Goal: Task Accomplishment & Management: Use online tool/utility

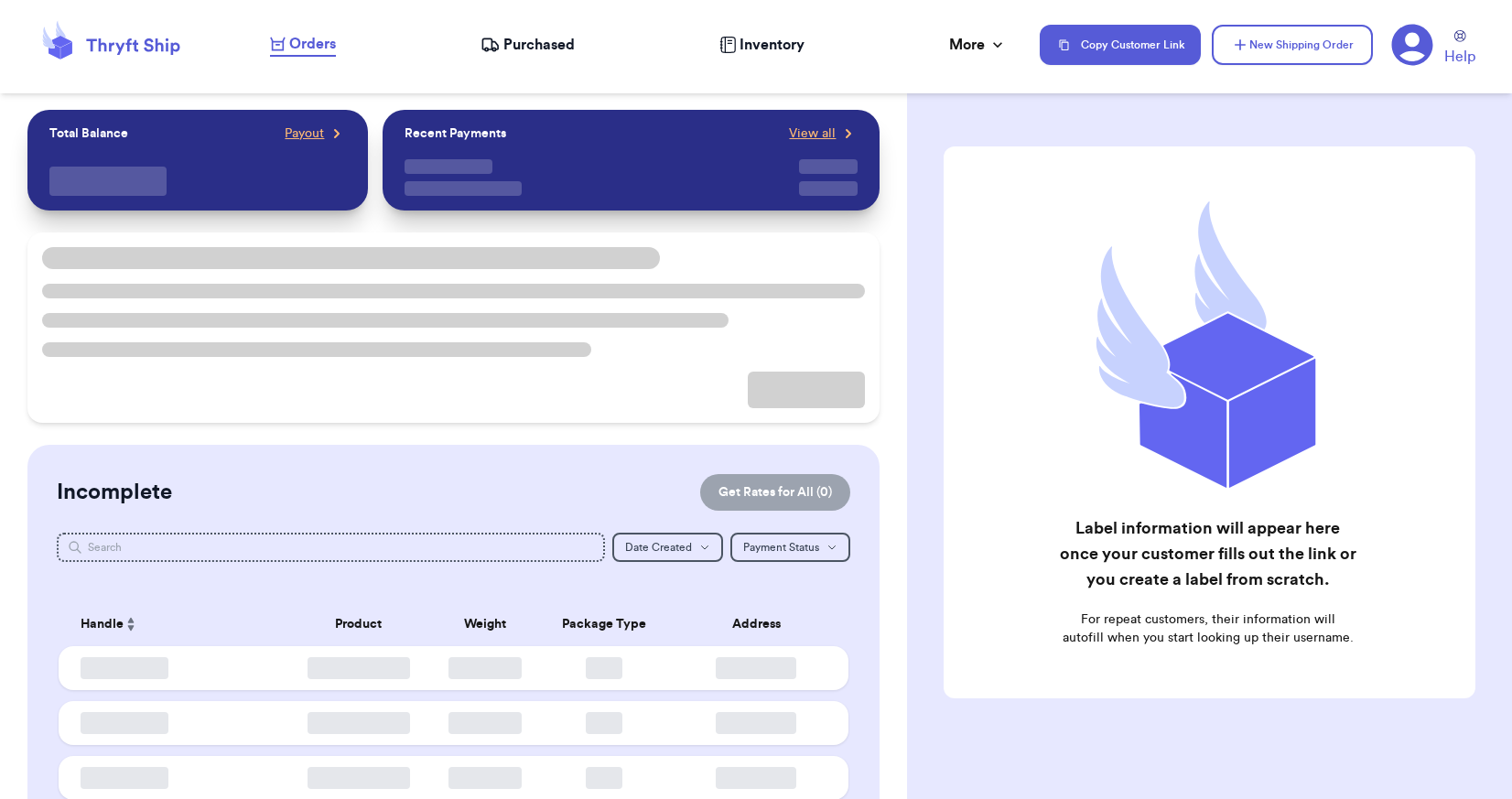
checkbox input "false"
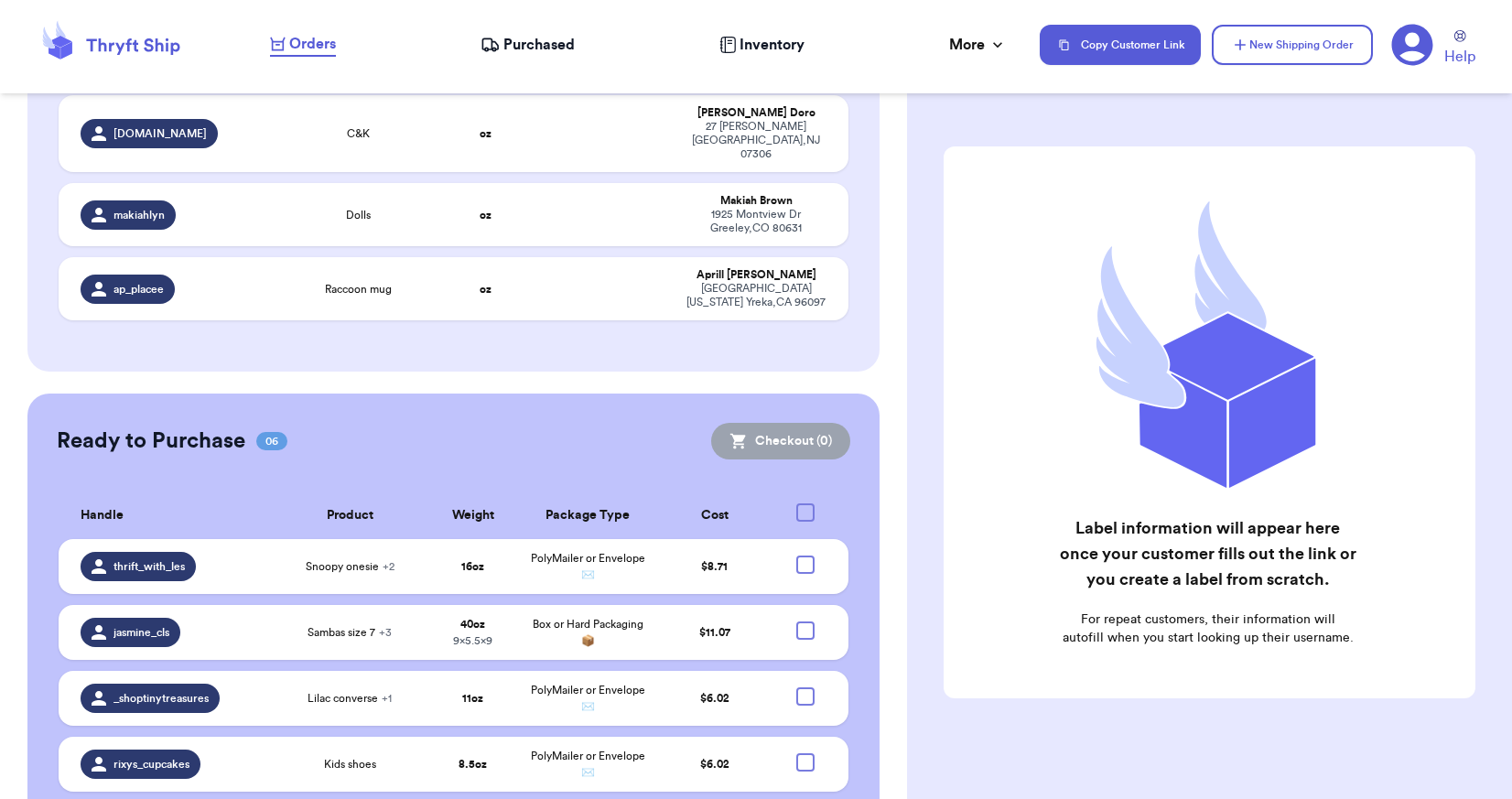
scroll to position [523, 0]
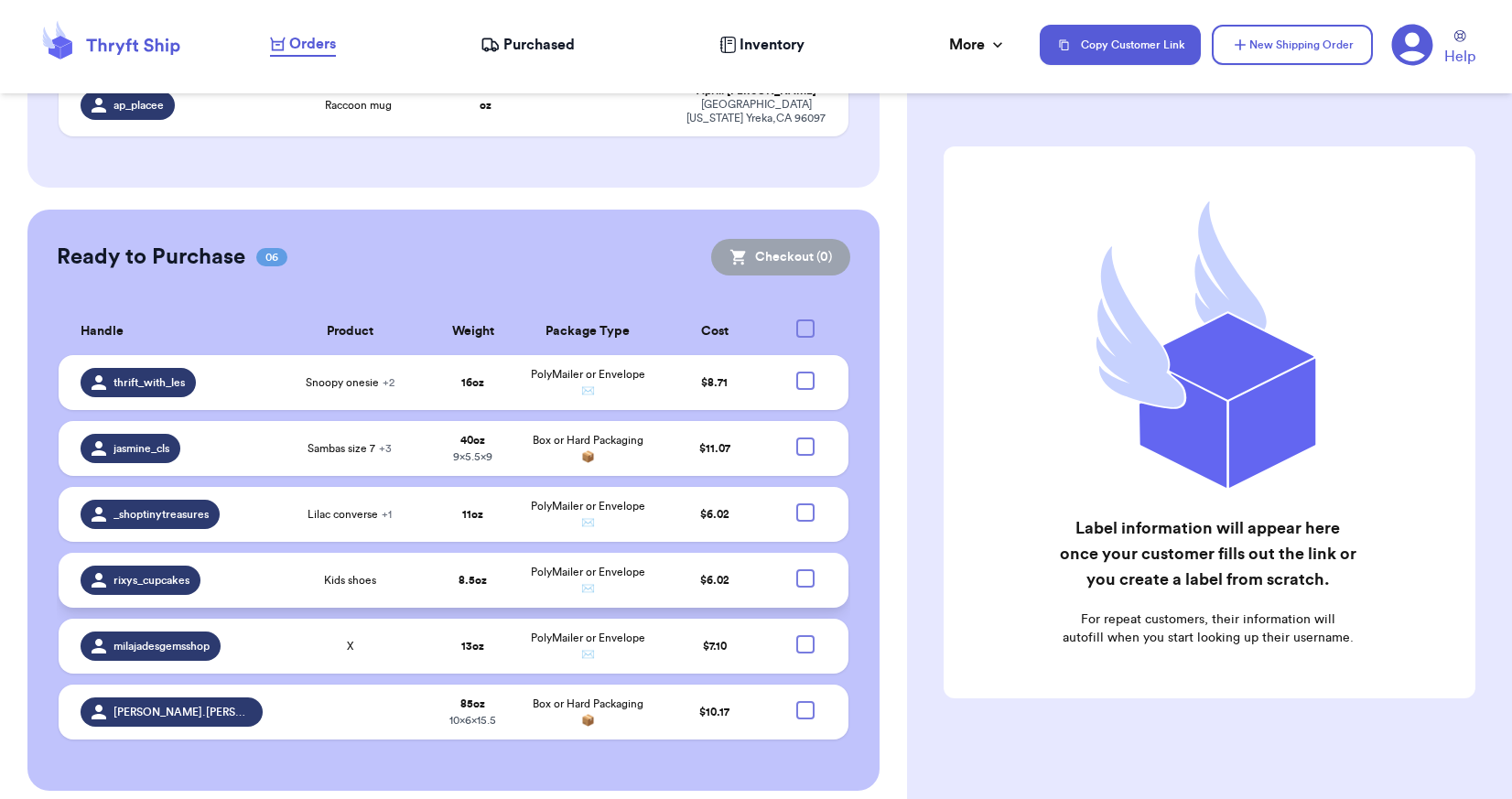
click at [796, 570] on div at bounding box center [805, 579] width 18 height 18
click at [804, 569] on input "checkbox" at bounding box center [804, 569] width 1 height 1
checkbox input "true"
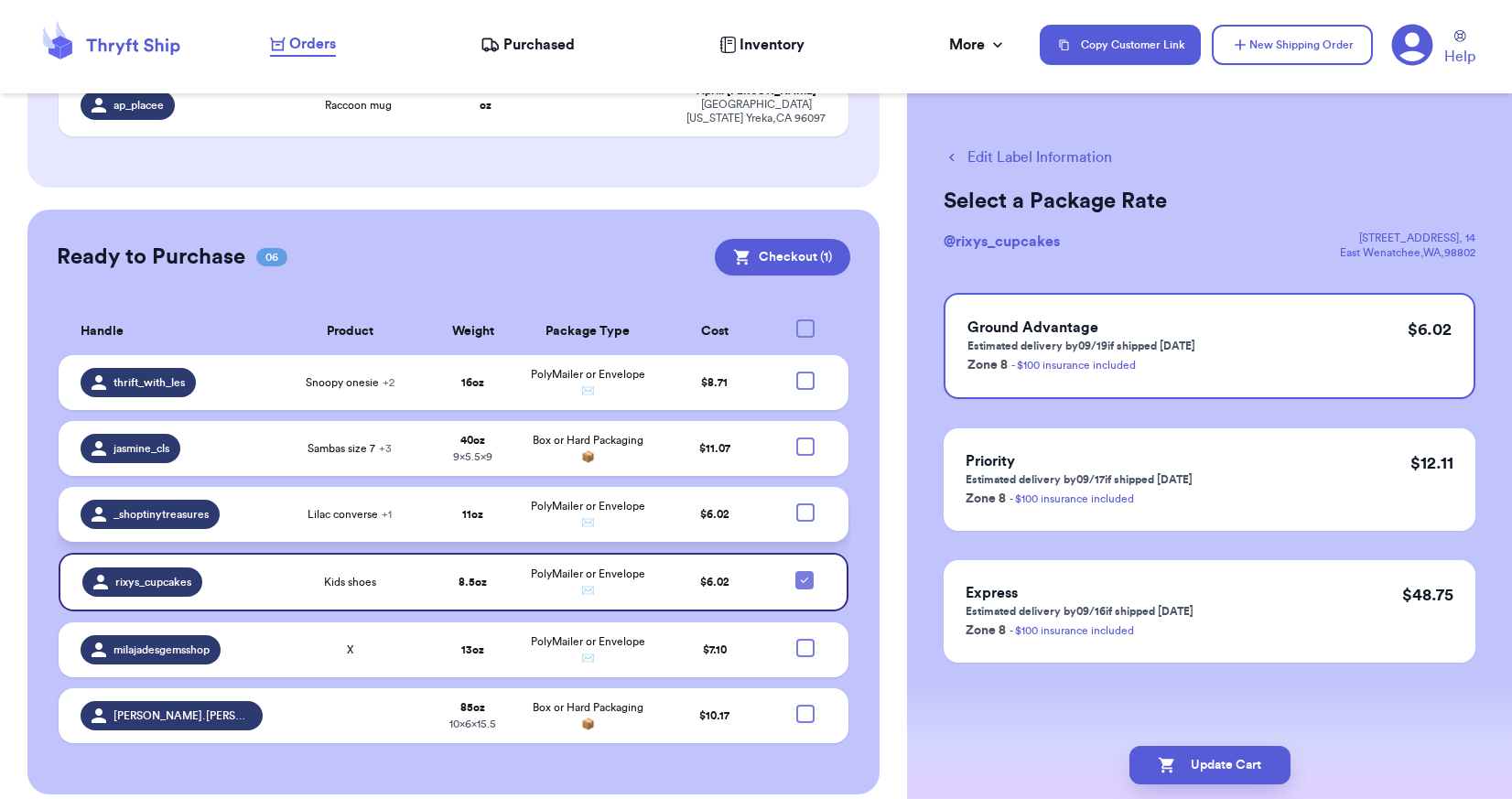
click at [796, 504] on div at bounding box center [805, 513] width 18 height 18
click at [804, 503] on input "checkbox" at bounding box center [804, 503] width 1 height 1
checkbox input "true"
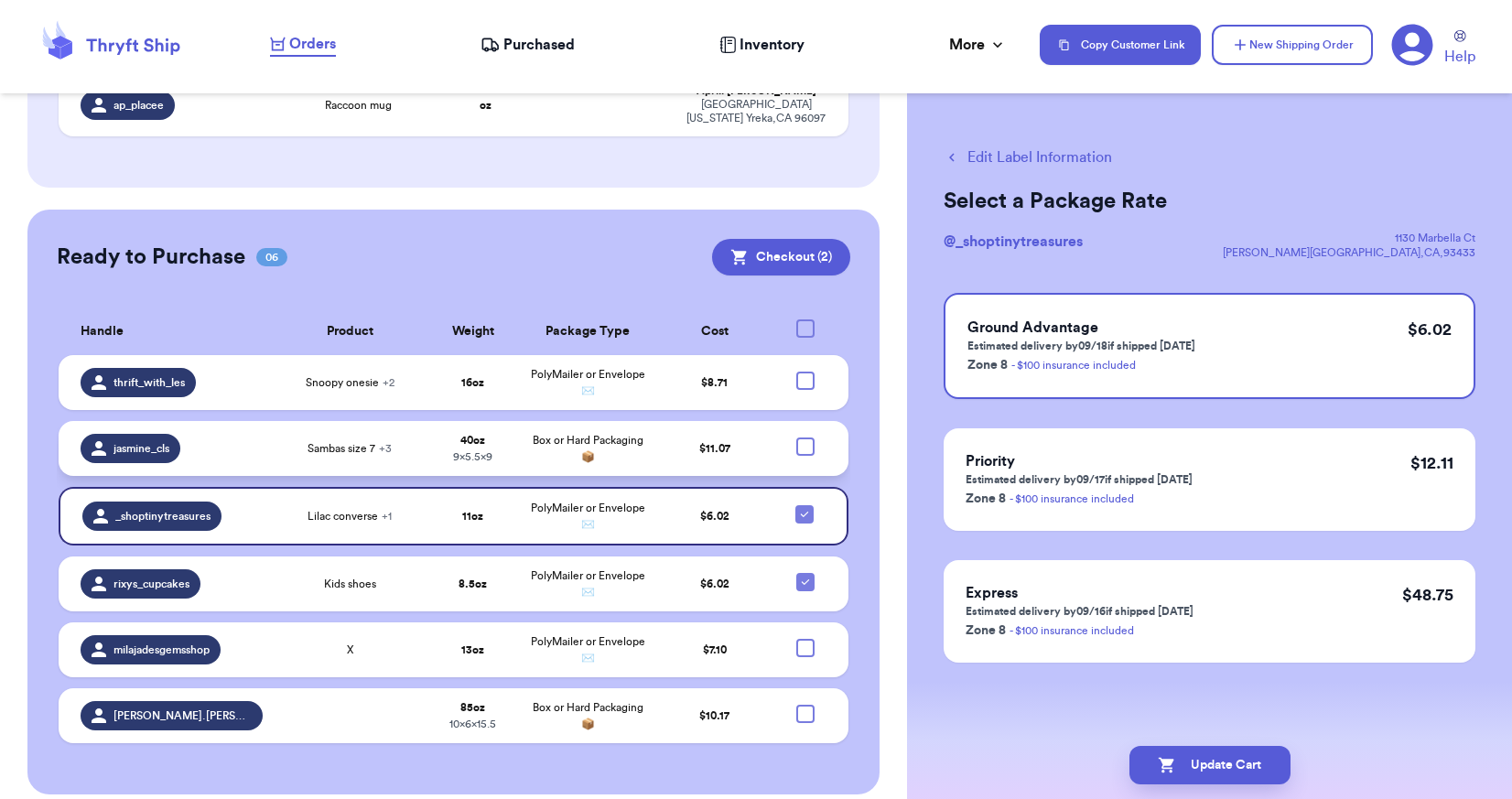
click at [799, 438] on div at bounding box center [805, 447] width 18 height 18
click at [804, 437] on input "checkbox" at bounding box center [804, 437] width 1 height 1
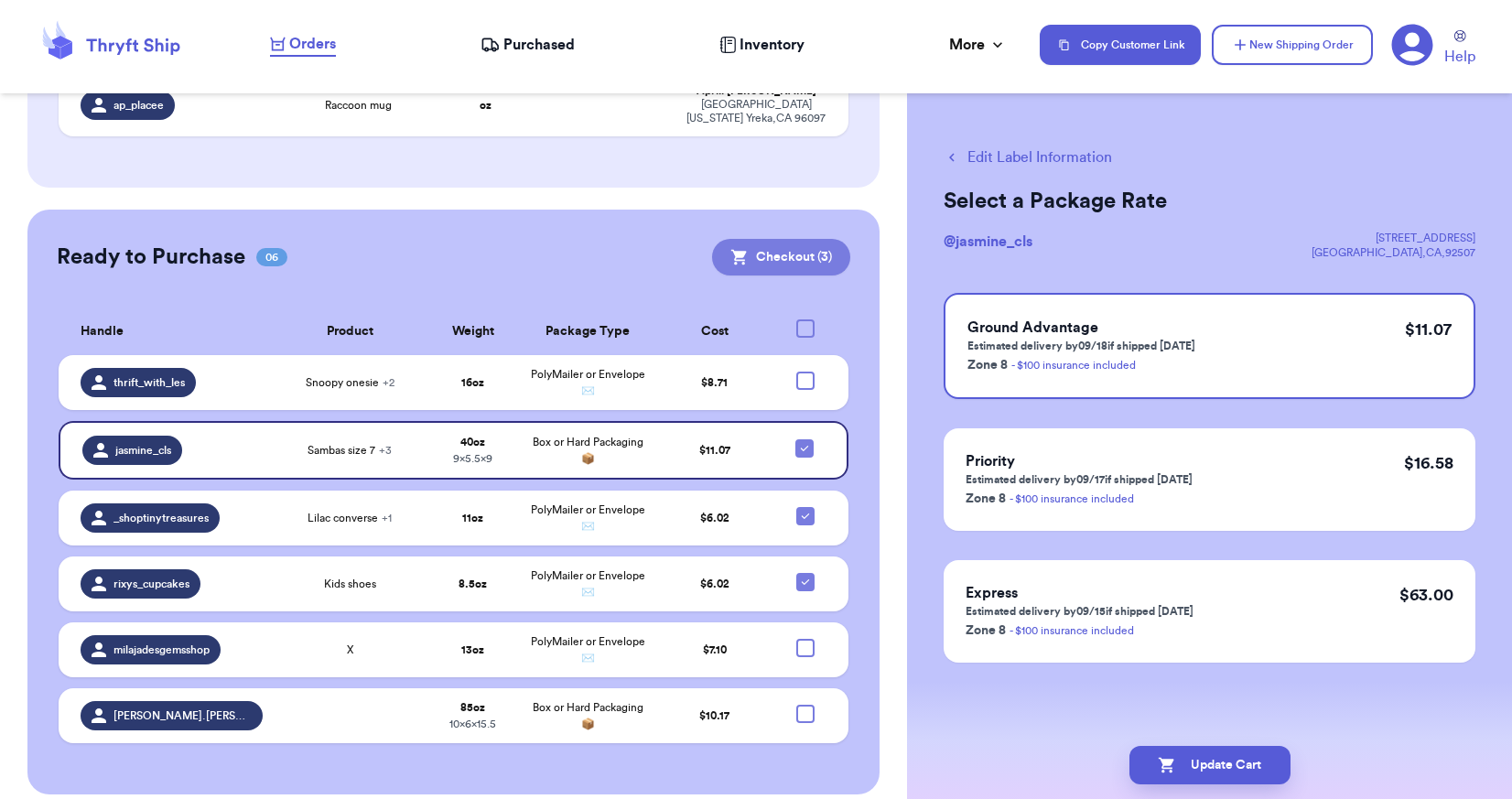
click at [797, 239] on button "Checkout ( 3 )" at bounding box center [780, 257] width 138 height 37
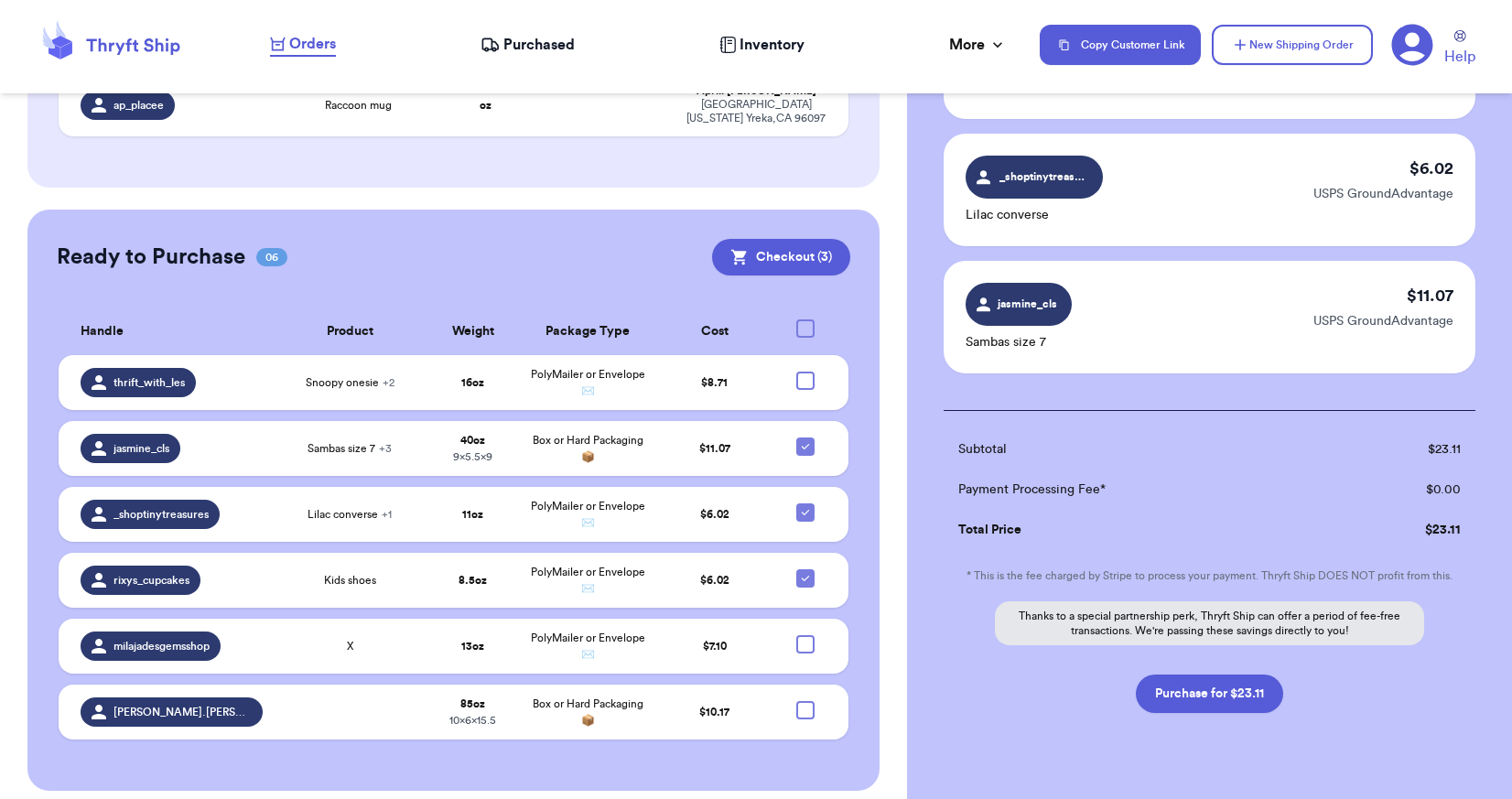
scroll to position [262, 0]
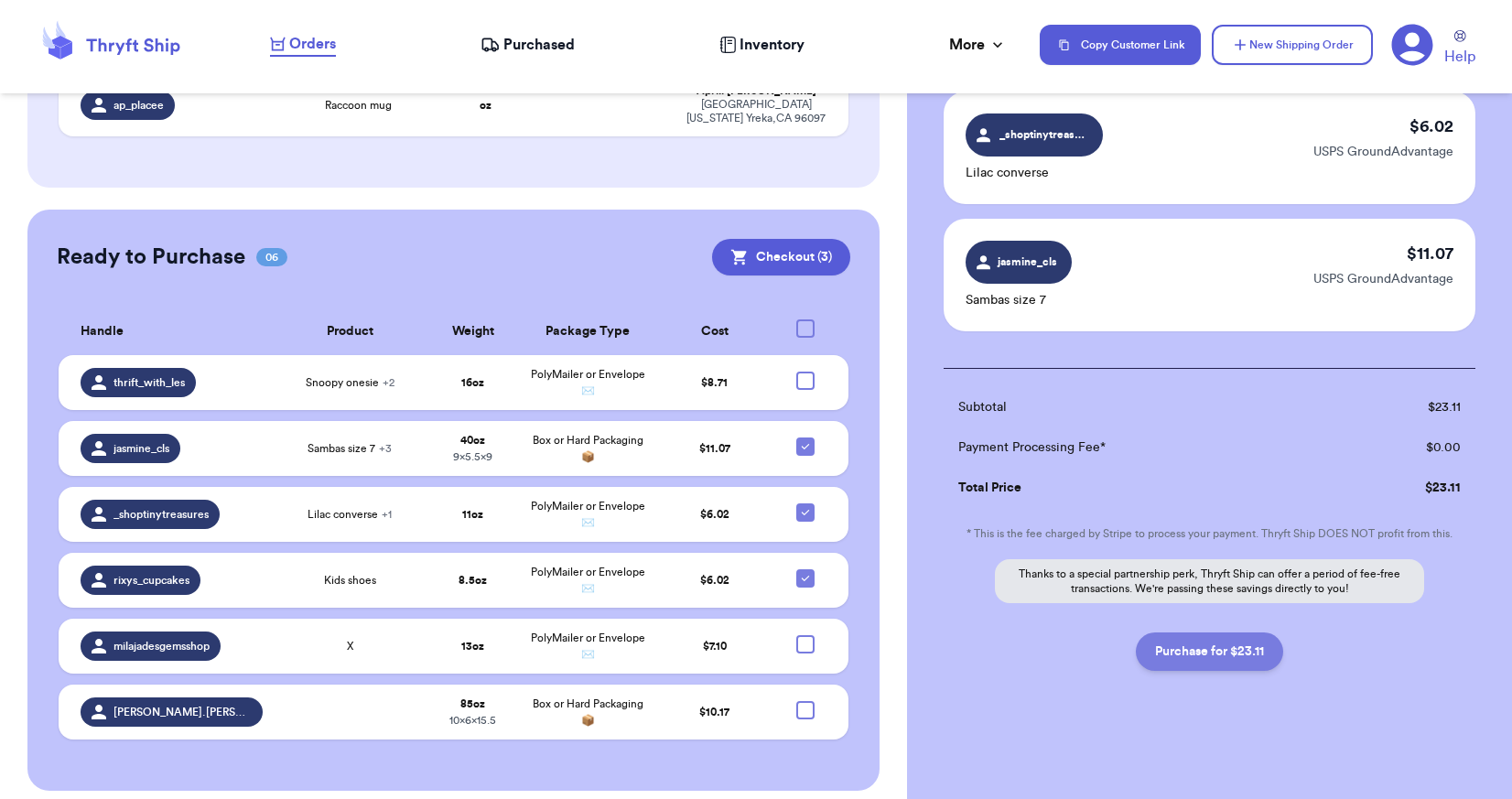
click at [1225, 644] on button "Purchase for $23.11" at bounding box center [1208, 652] width 148 height 39
checkbox input "false"
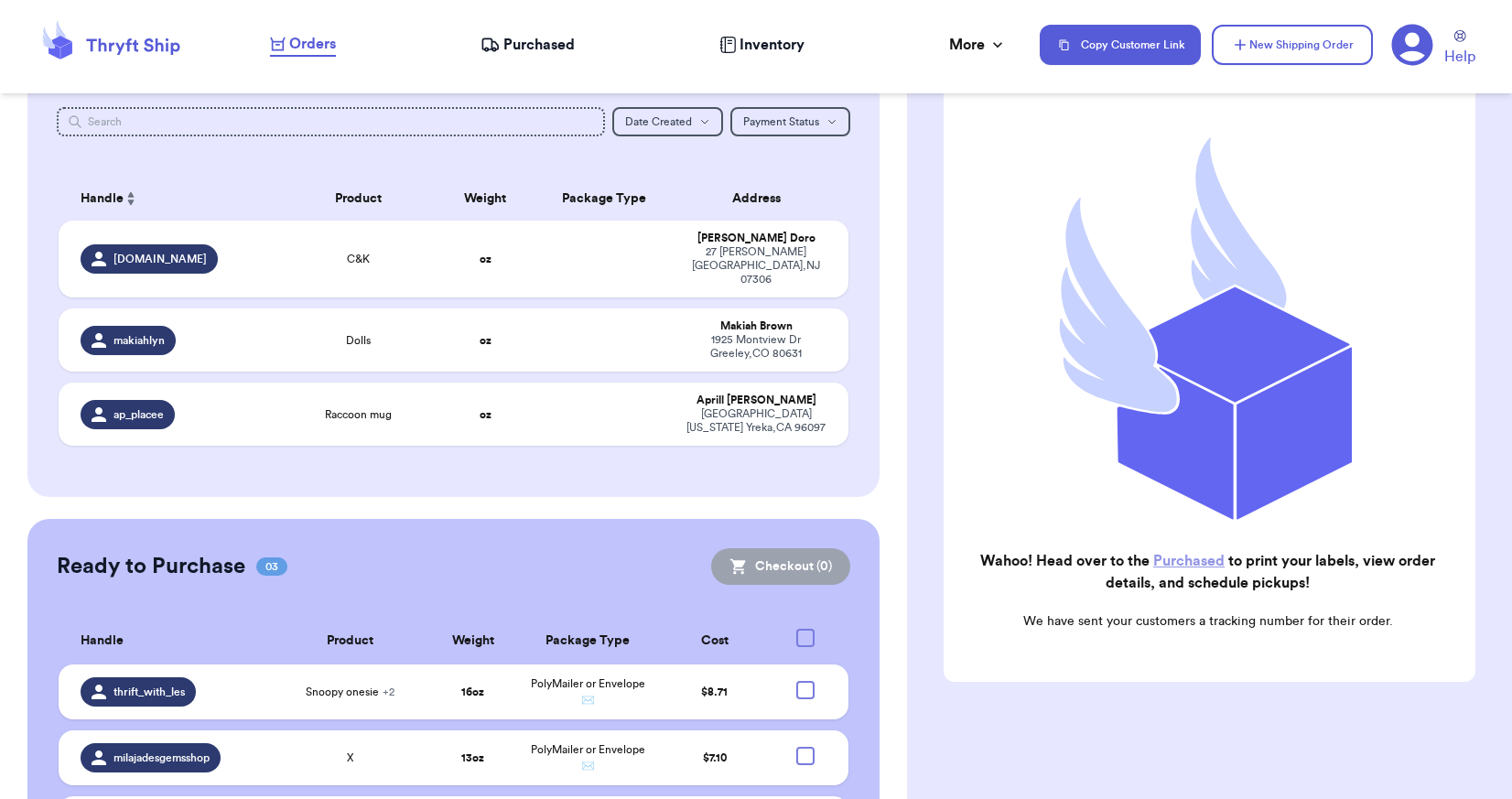
scroll to position [142, 0]
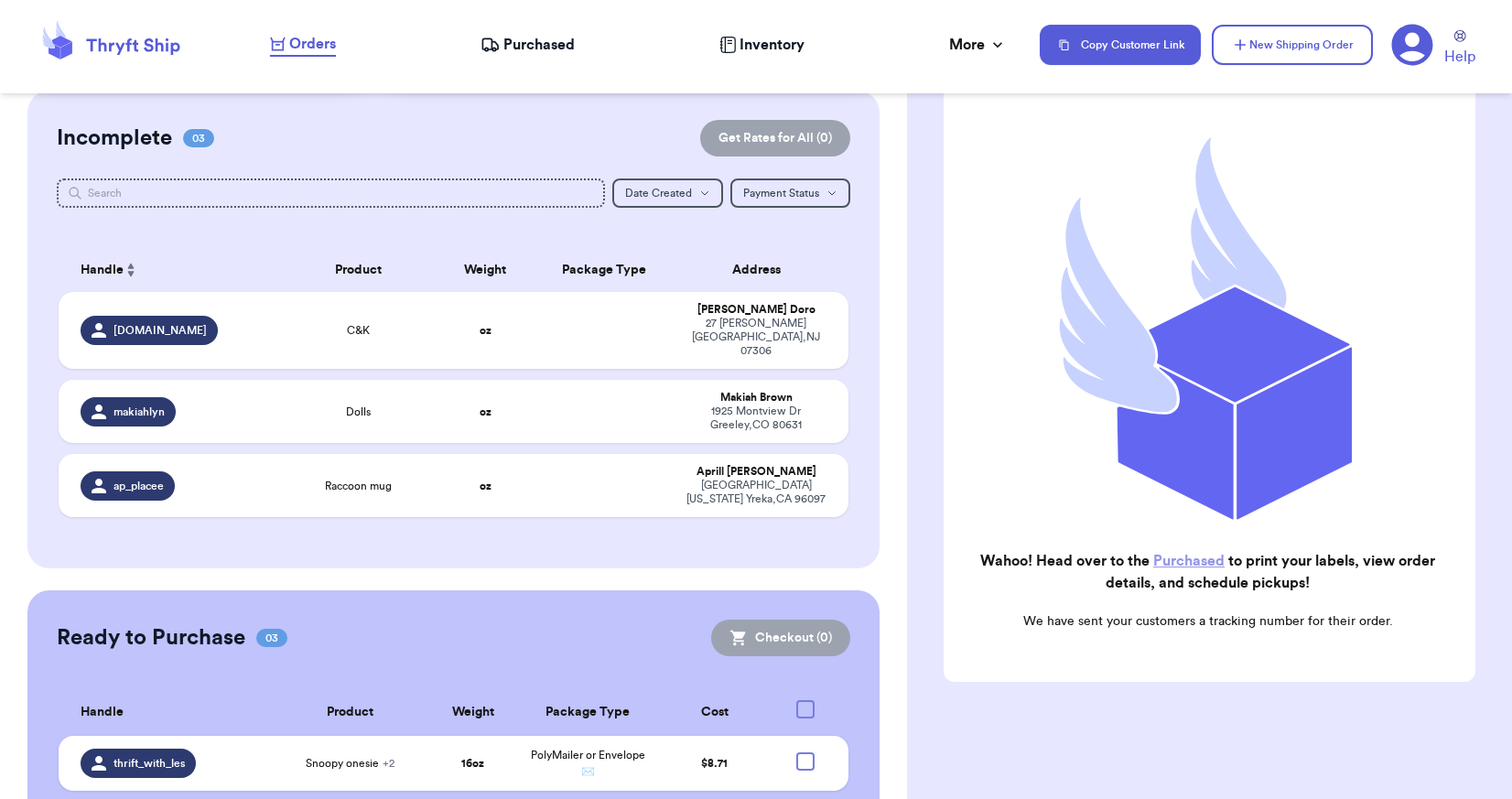
click at [550, 39] on span "Purchased" at bounding box center [539, 45] width 72 height 22
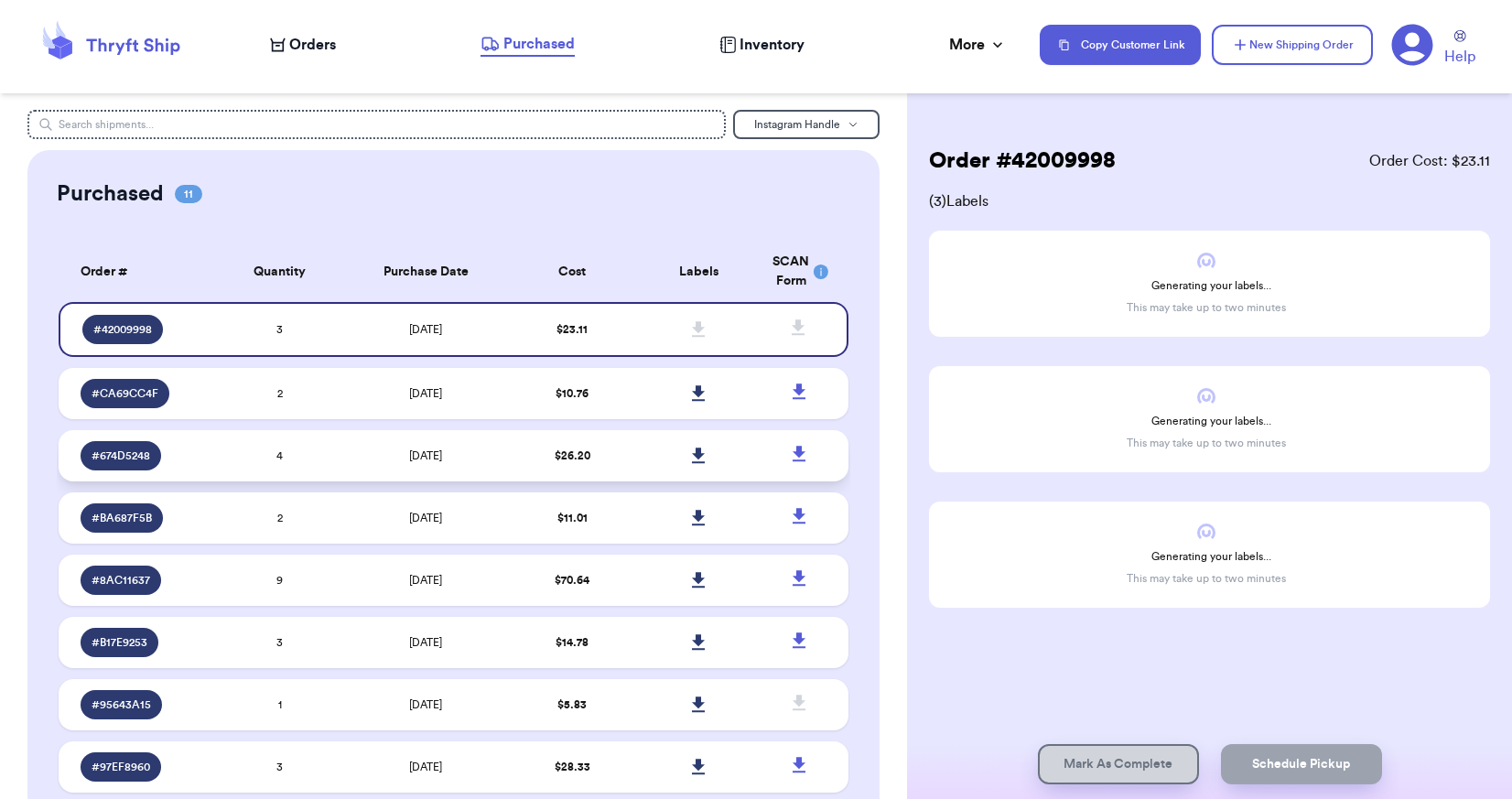
click at [635, 461] on td at bounding box center [699, 456] width 127 height 51
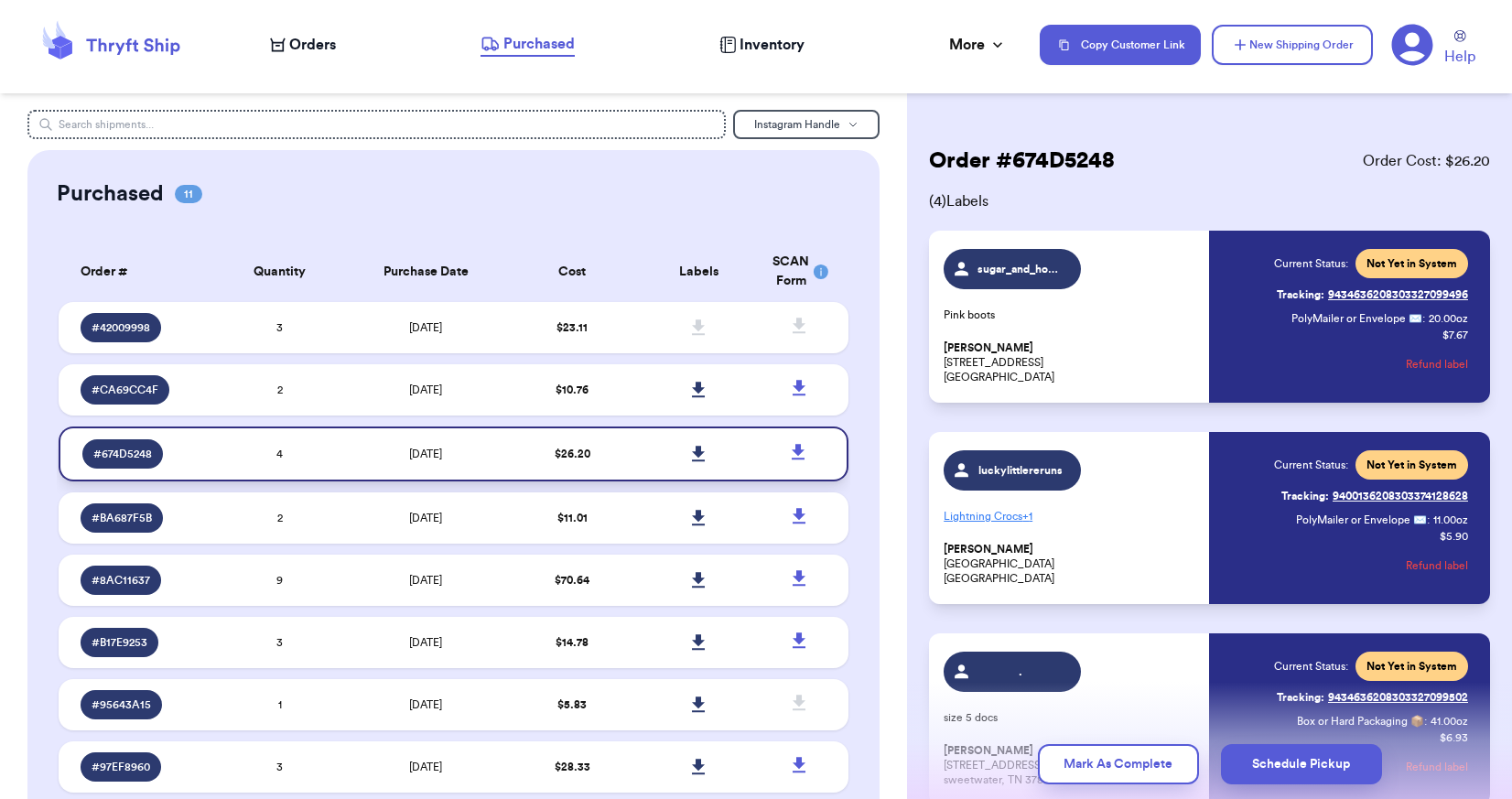
click at [691, 452] on icon at bounding box center [698, 453] width 13 height 16
click at [691, 390] on icon at bounding box center [698, 390] width 14 height 17
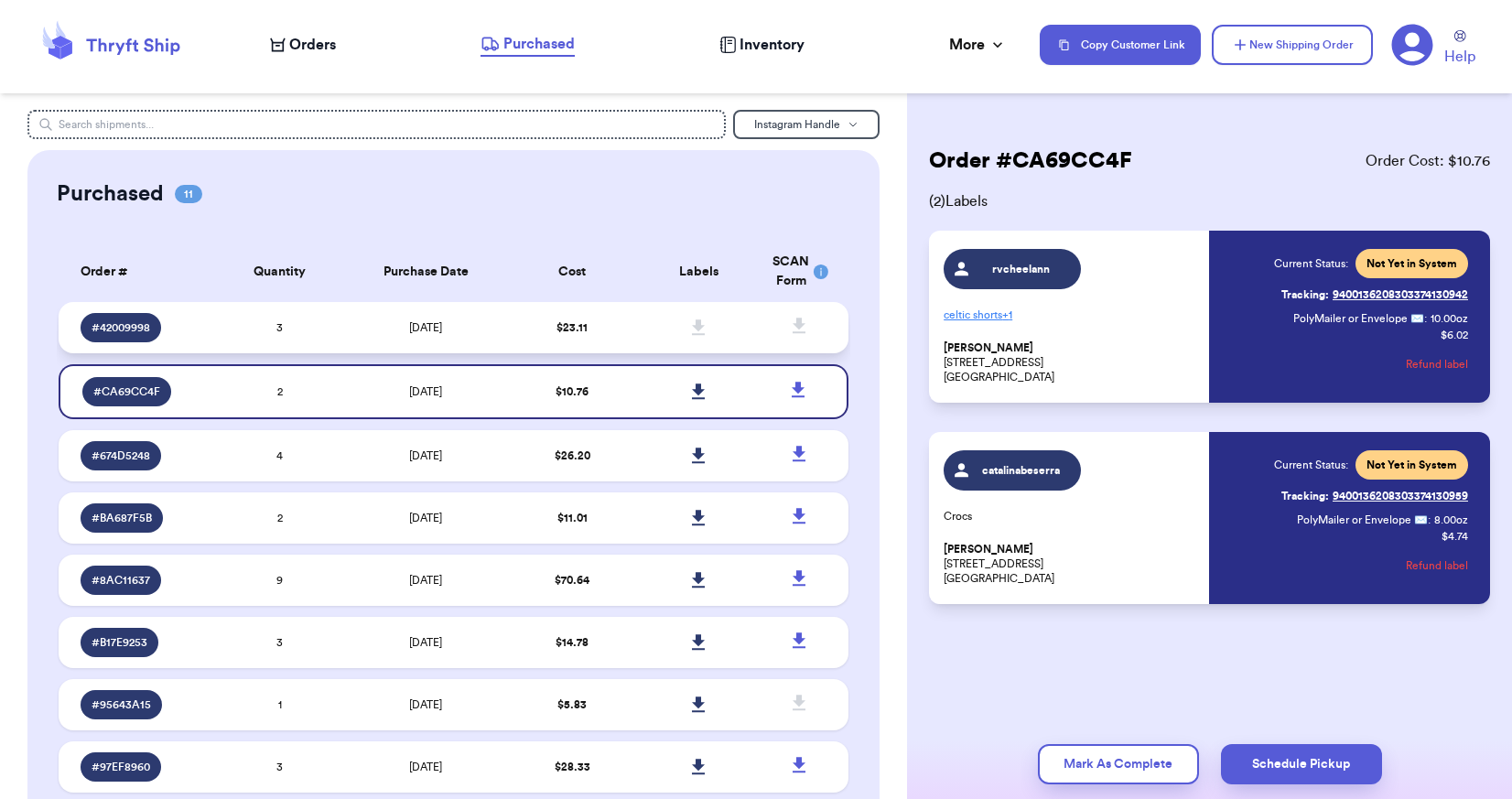
click at [645, 323] on td at bounding box center [699, 327] width 127 height 51
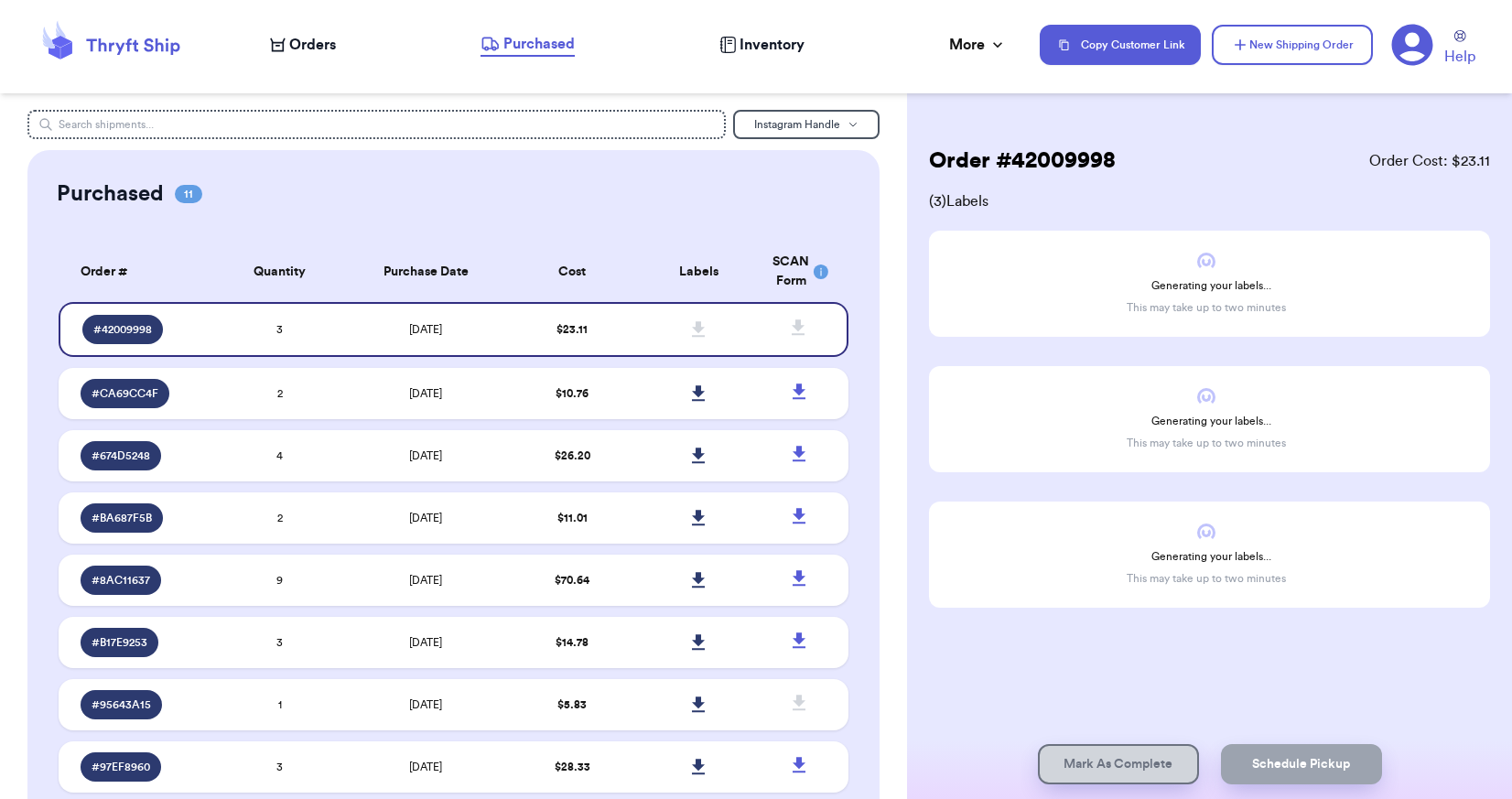
click at [281, 49] on icon at bounding box center [277, 45] width 16 height 15
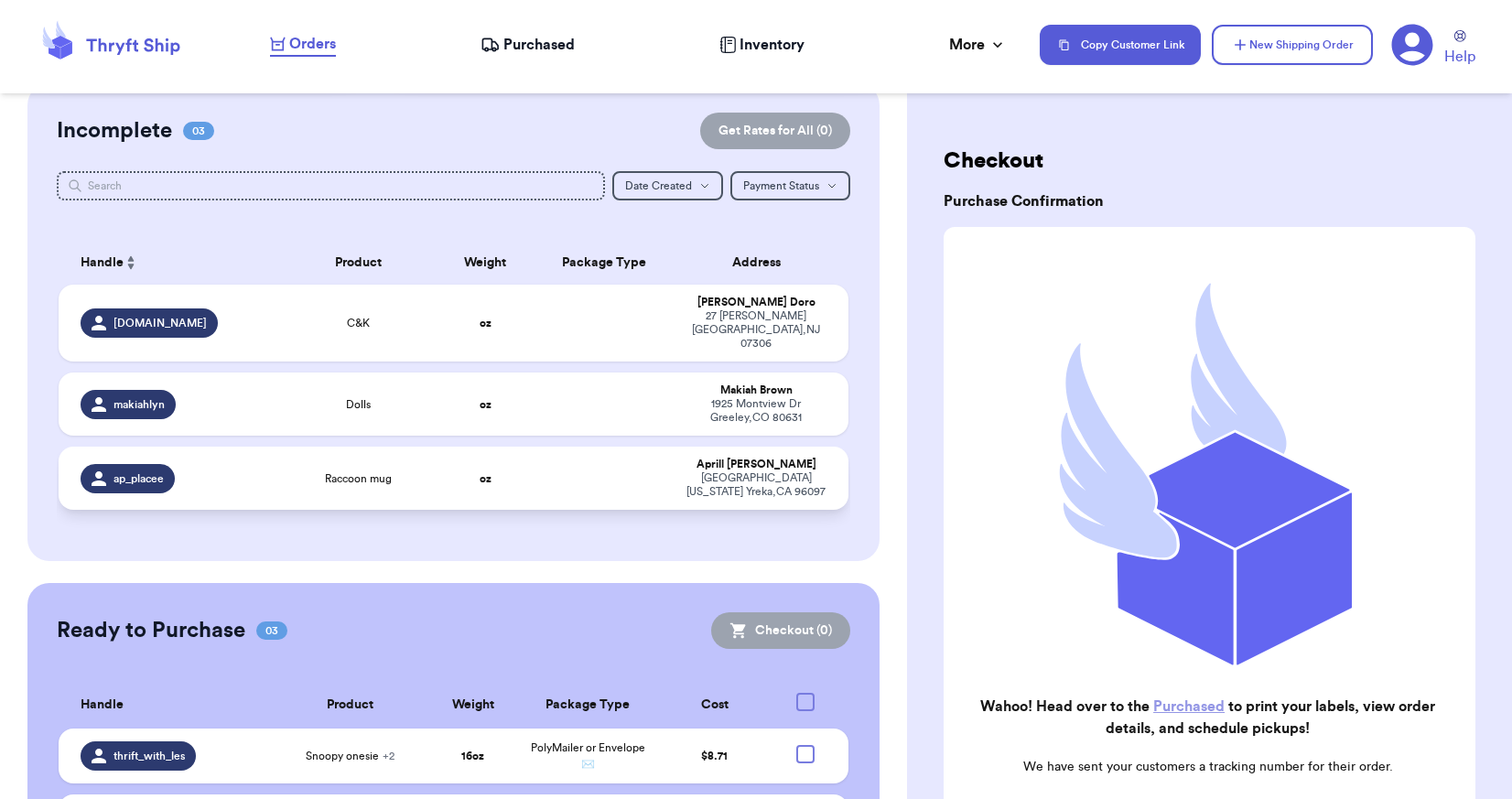
scroll to position [142, 0]
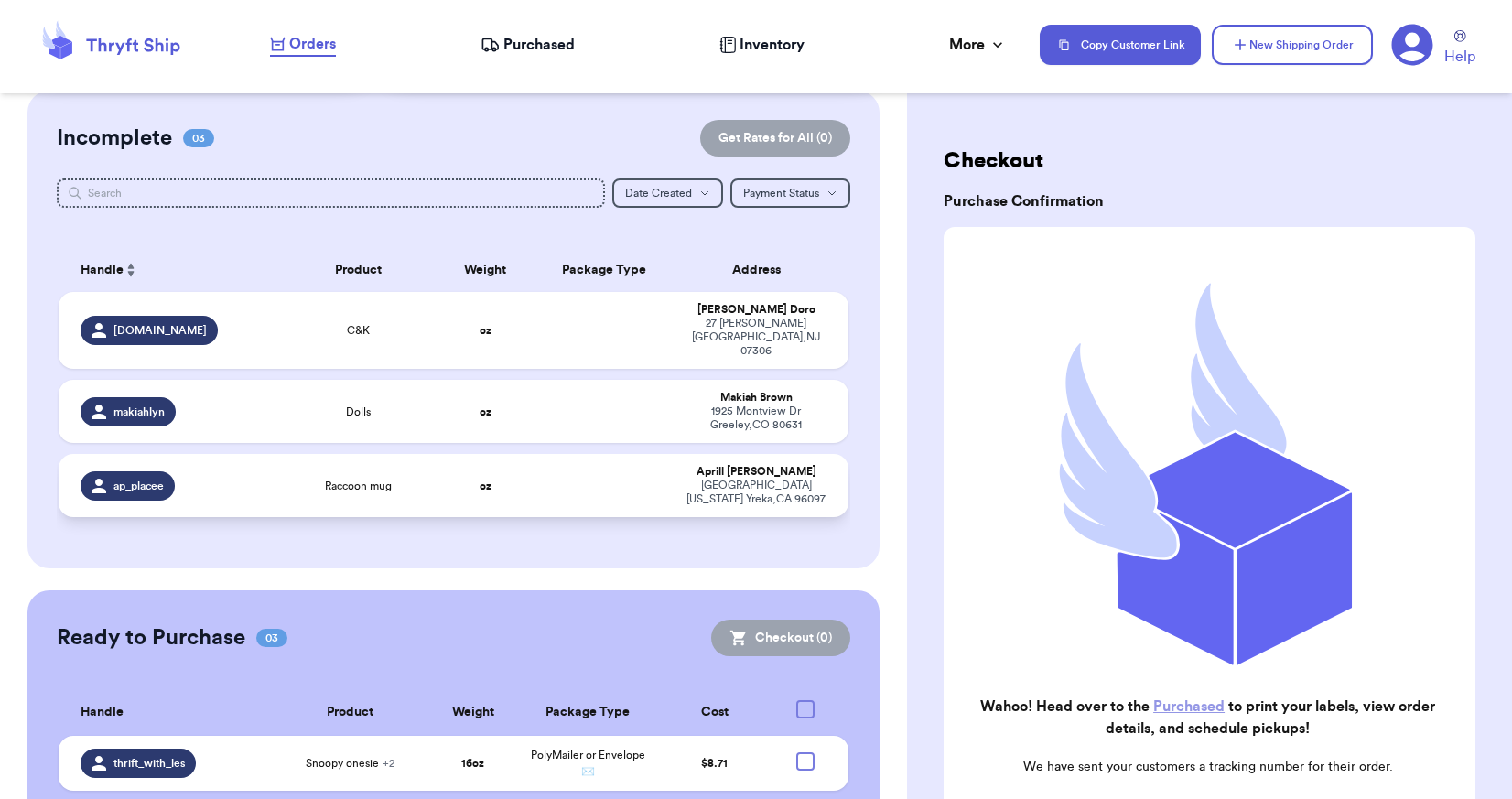
click at [438, 481] on td "oz" at bounding box center [485, 485] width 95 height 63
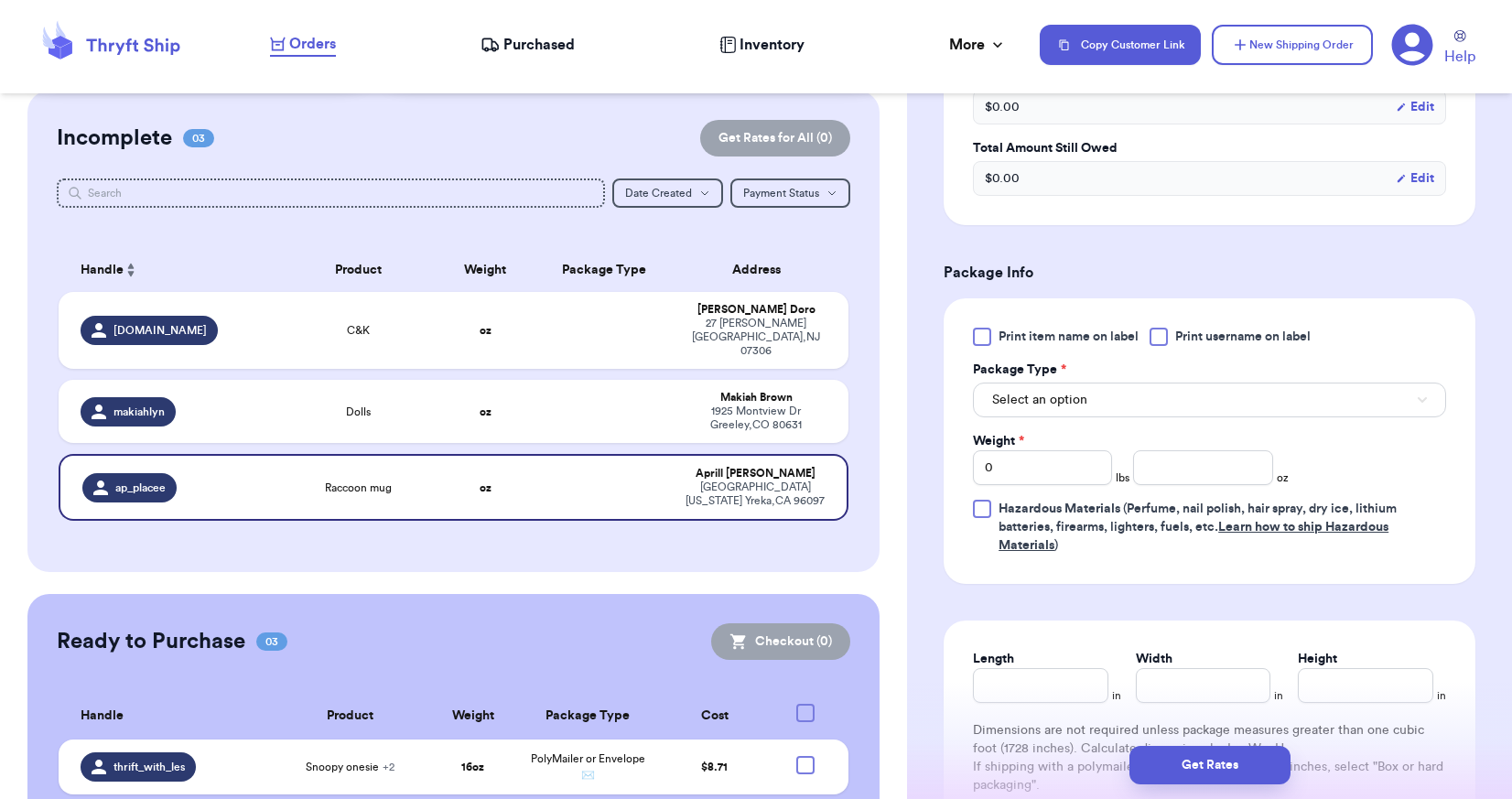
scroll to position [641, 0]
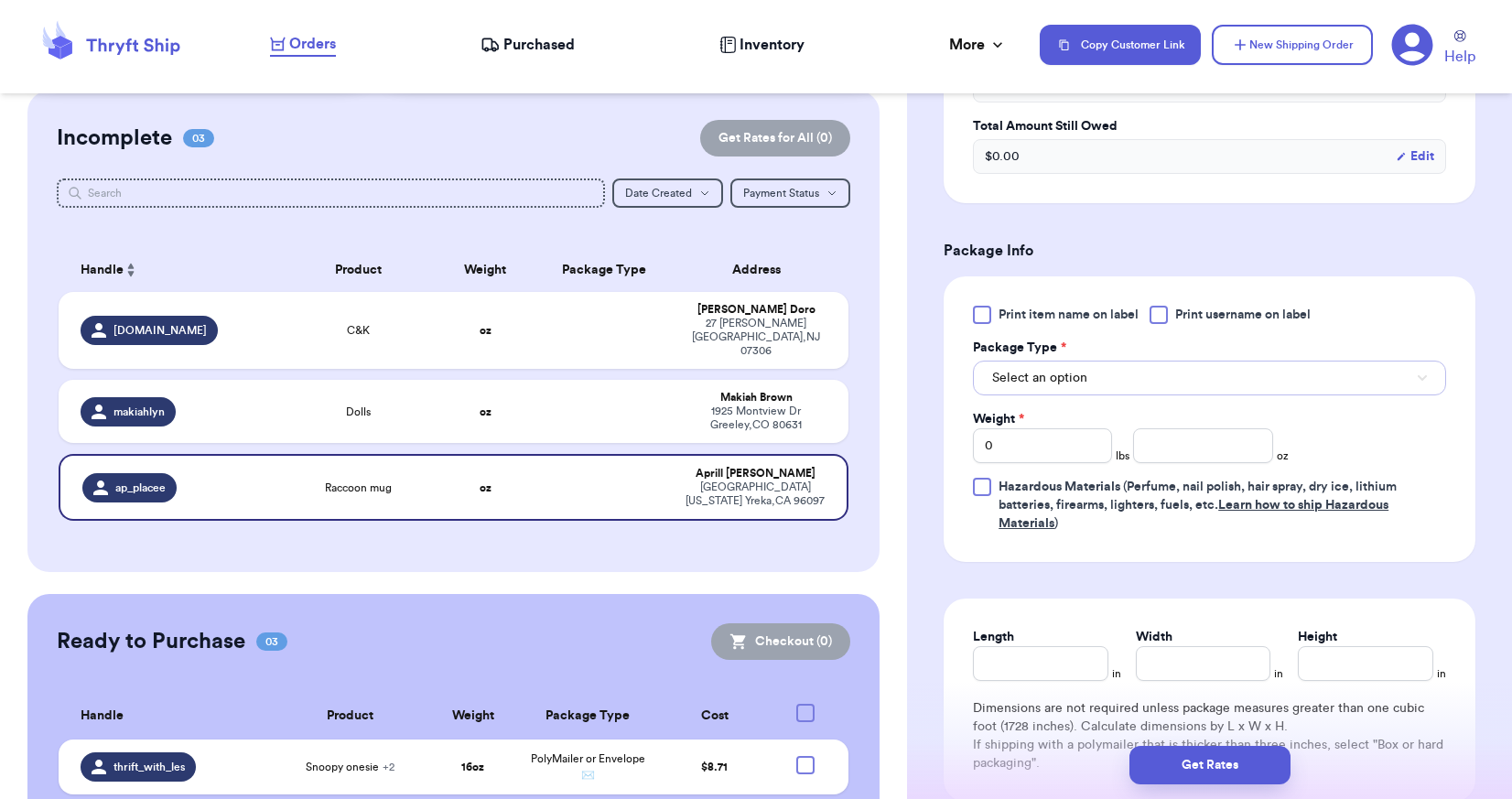
click at [1104, 374] on button "Select an option" at bounding box center [1209, 378] width 473 height 35
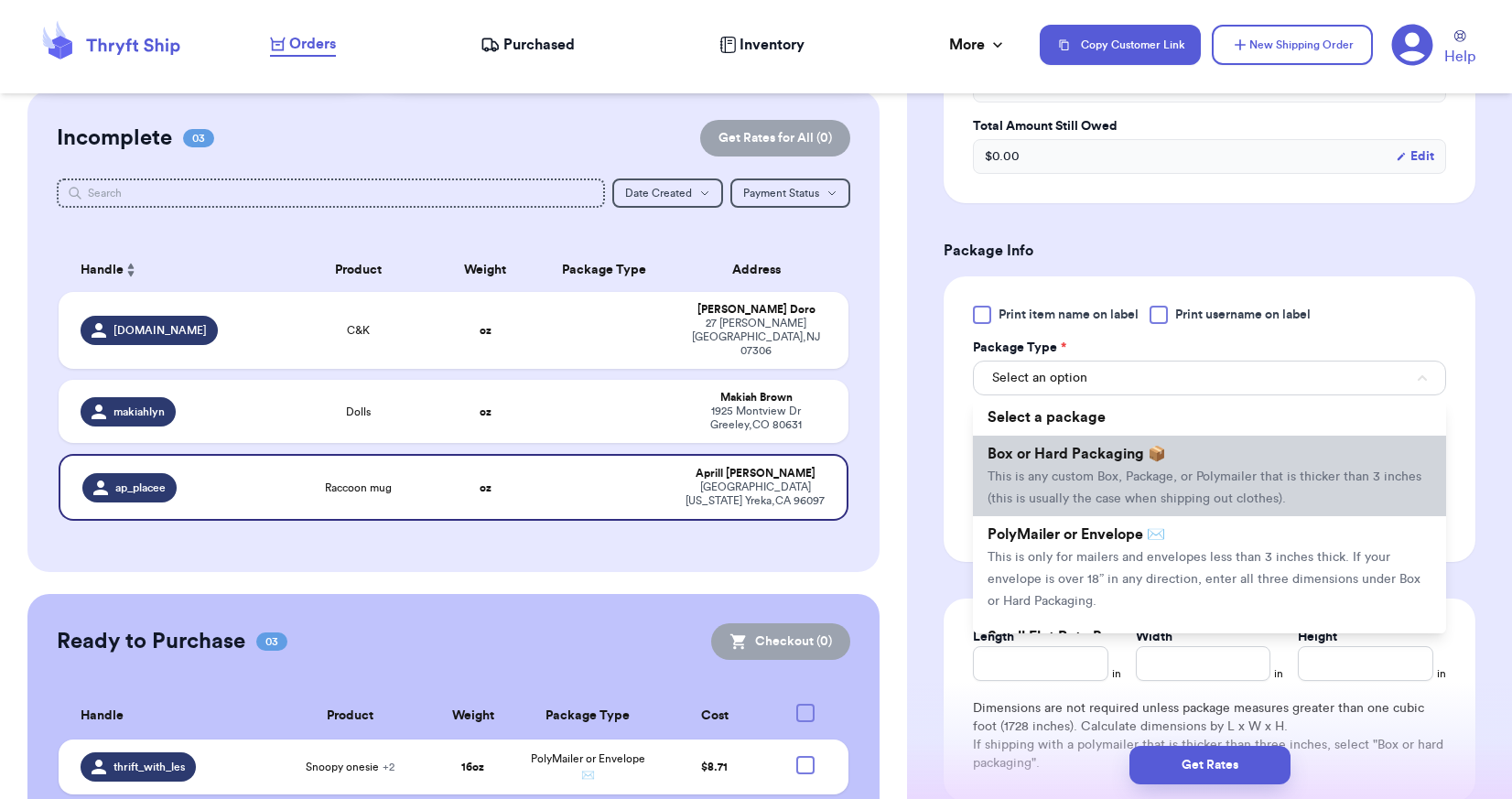
click at [1096, 484] on li "Box or Hard Packaging 📦 This is any custom Box, Package, or Polymailer that is …" at bounding box center [1209, 476] width 473 height 81
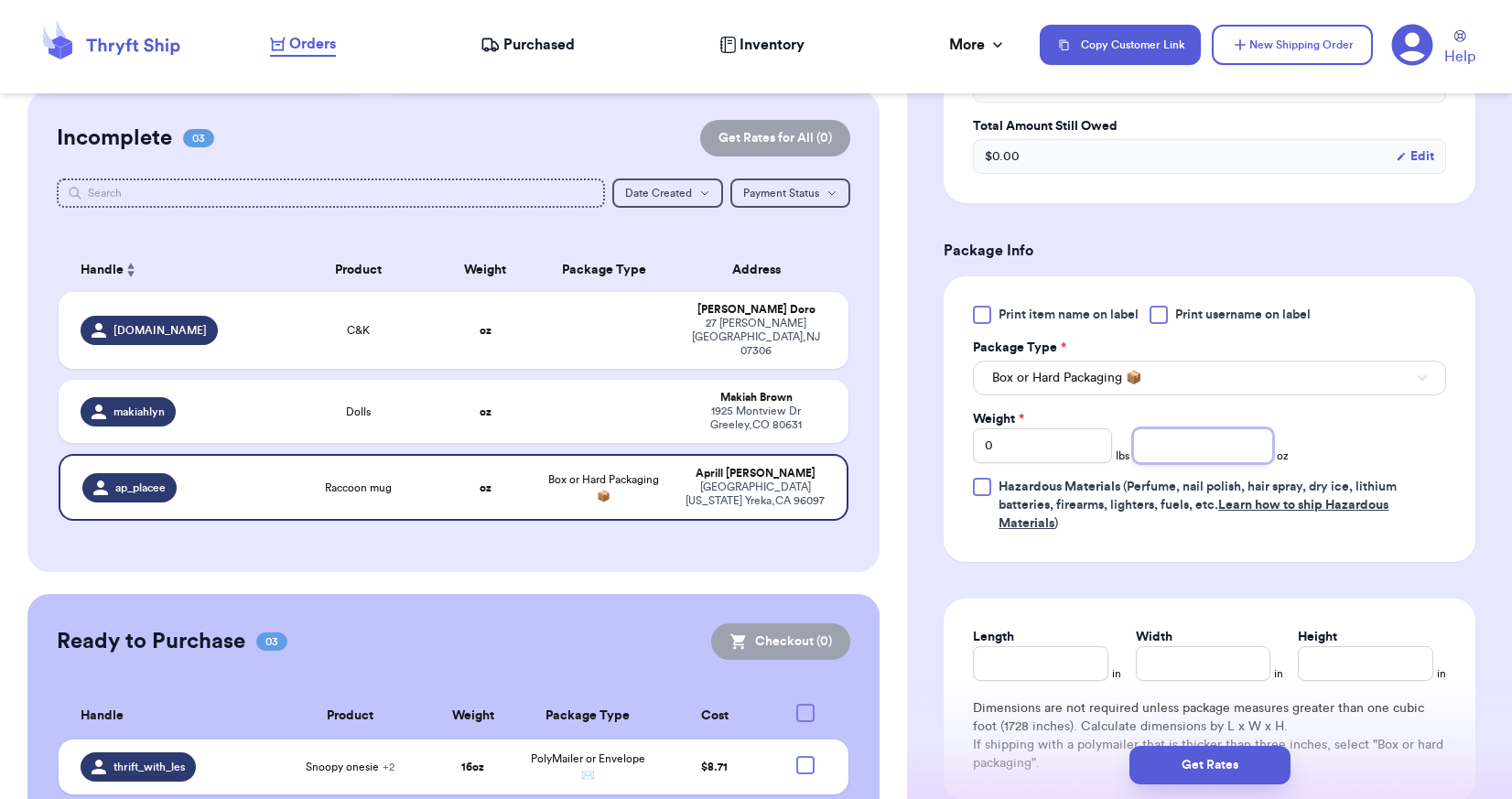
click at [1172, 437] on input "number" at bounding box center [1202, 446] width 139 height 35
click at [1185, 549] on div "Print item name on label Print username on label Package Type * Box or Hard Pac…" at bounding box center [1209, 418] width 532 height 285
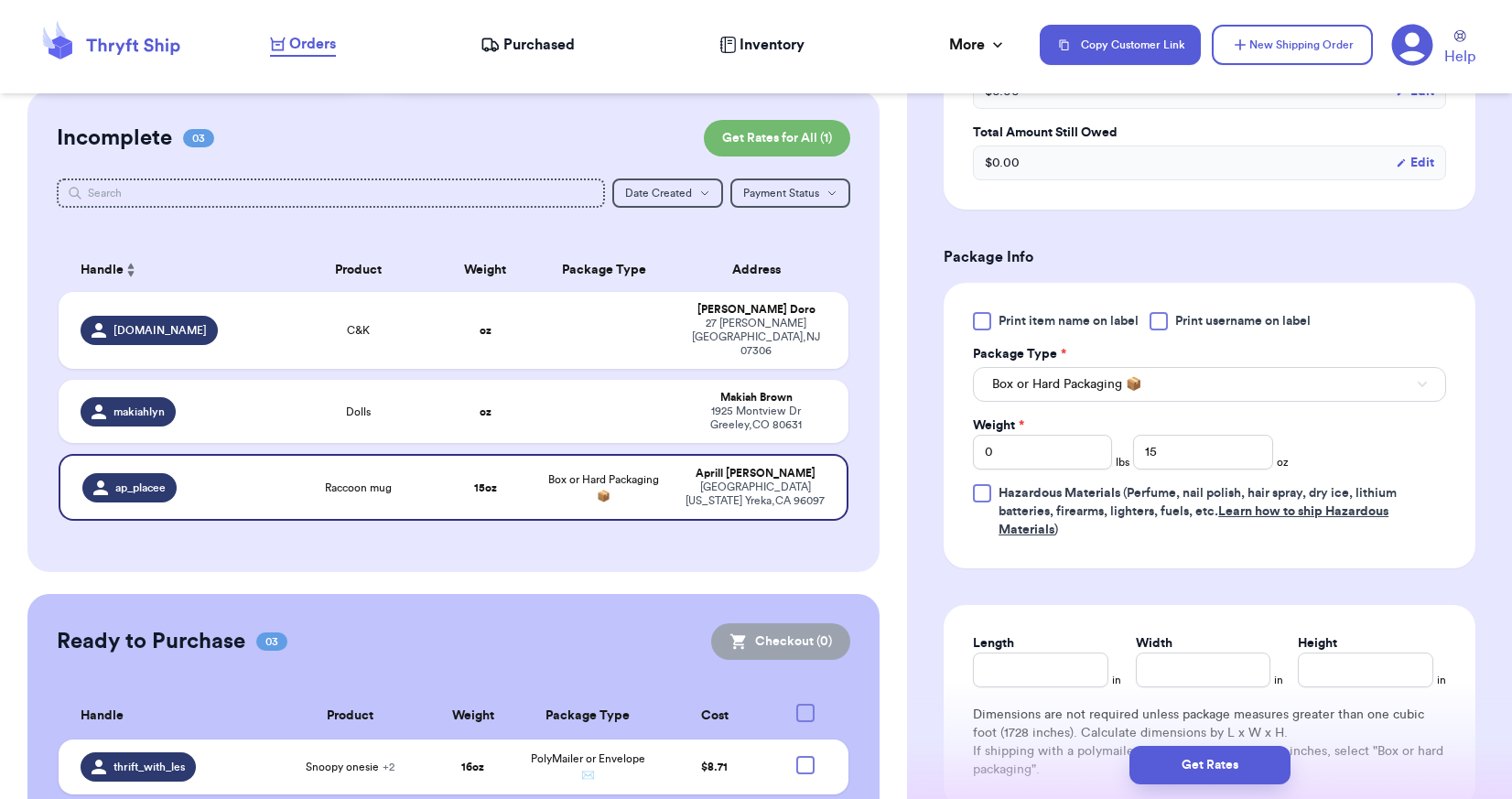
scroll to position [593, 0]
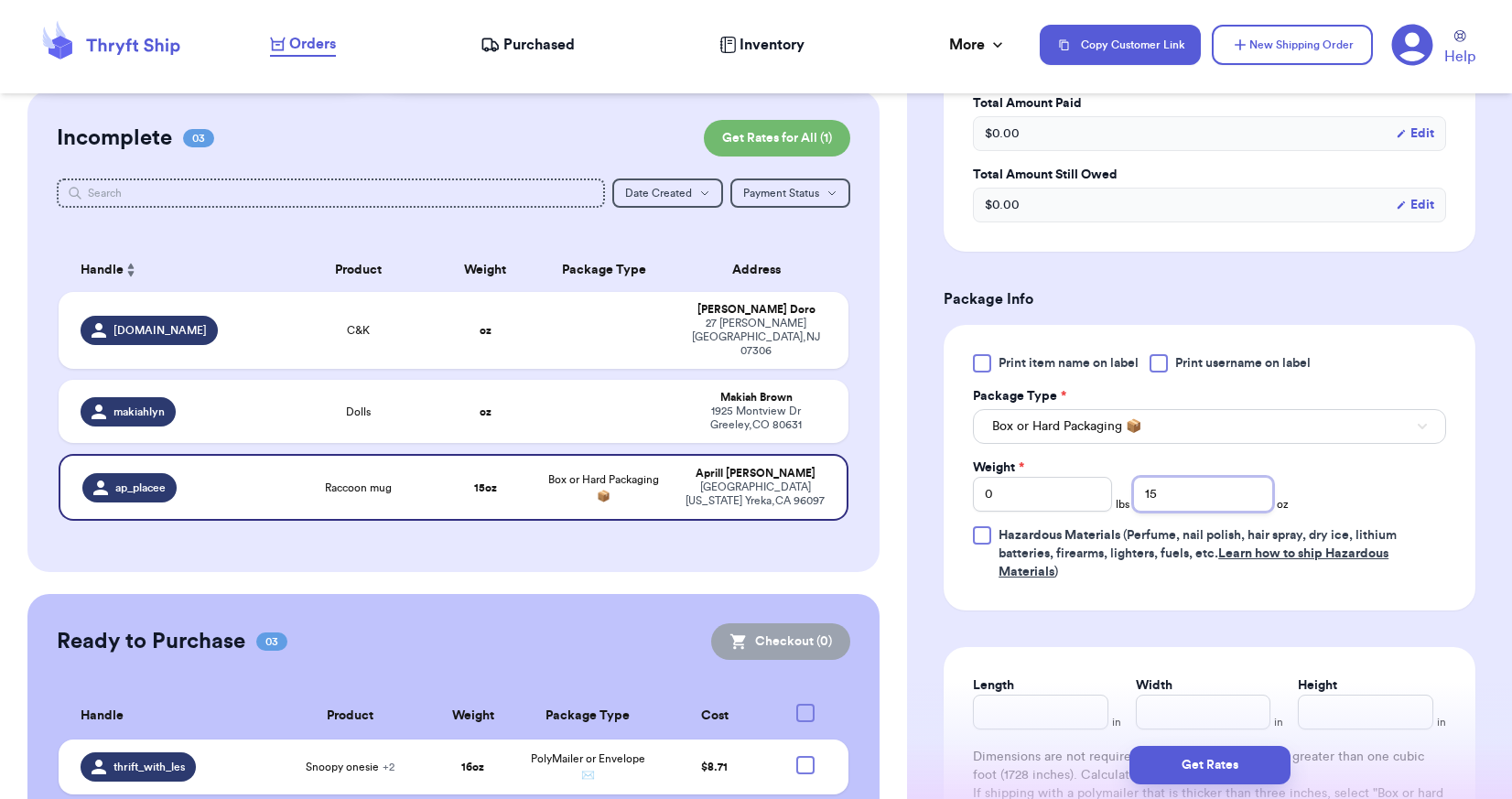
click at [1168, 499] on input "15" at bounding box center [1202, 494] width 139 height 35
drag, startPoint x: 1124, startPoint y: 493, endPoint x: 1101, endPoint y: 484, distance: 24.7
click at [1101, 484] on div "Weight * 0 lbs 15 oz" at bounding box center [1131, 485] width 315 height 53
click at [1158, 483] on input "15" at bounding box center [1202, 494] width 139 height 35
type input "1"
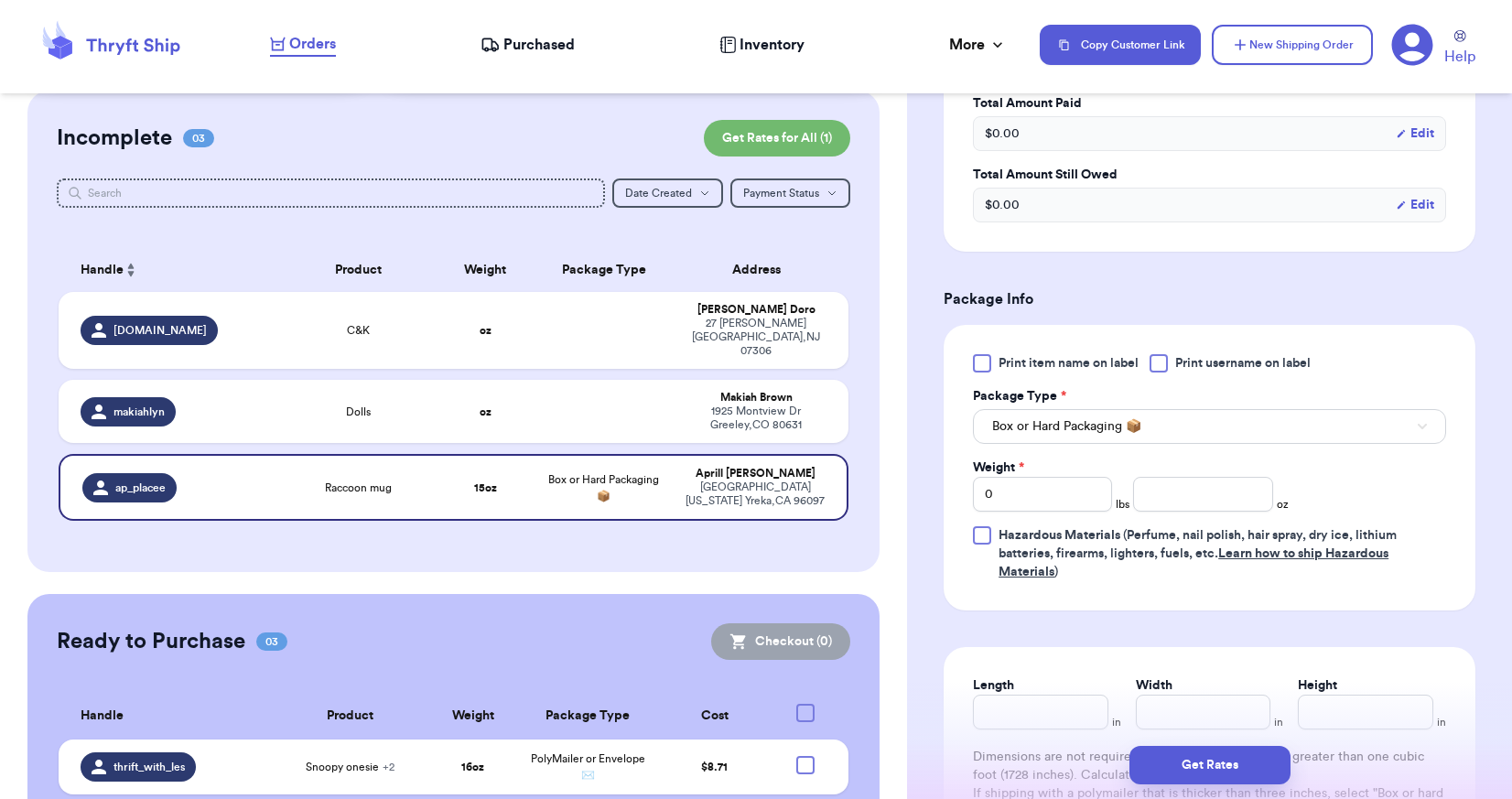
click at [476, 569] on div "Customer Link New Order Total Balance Payout $ 0.00 Recent Payments View all No…" at bounding box center [453, 472] width 907 height 1010
click at [437, 380] on td "oz" at bounding box center [485, 411] width 95 height 63
type input "Dolls"
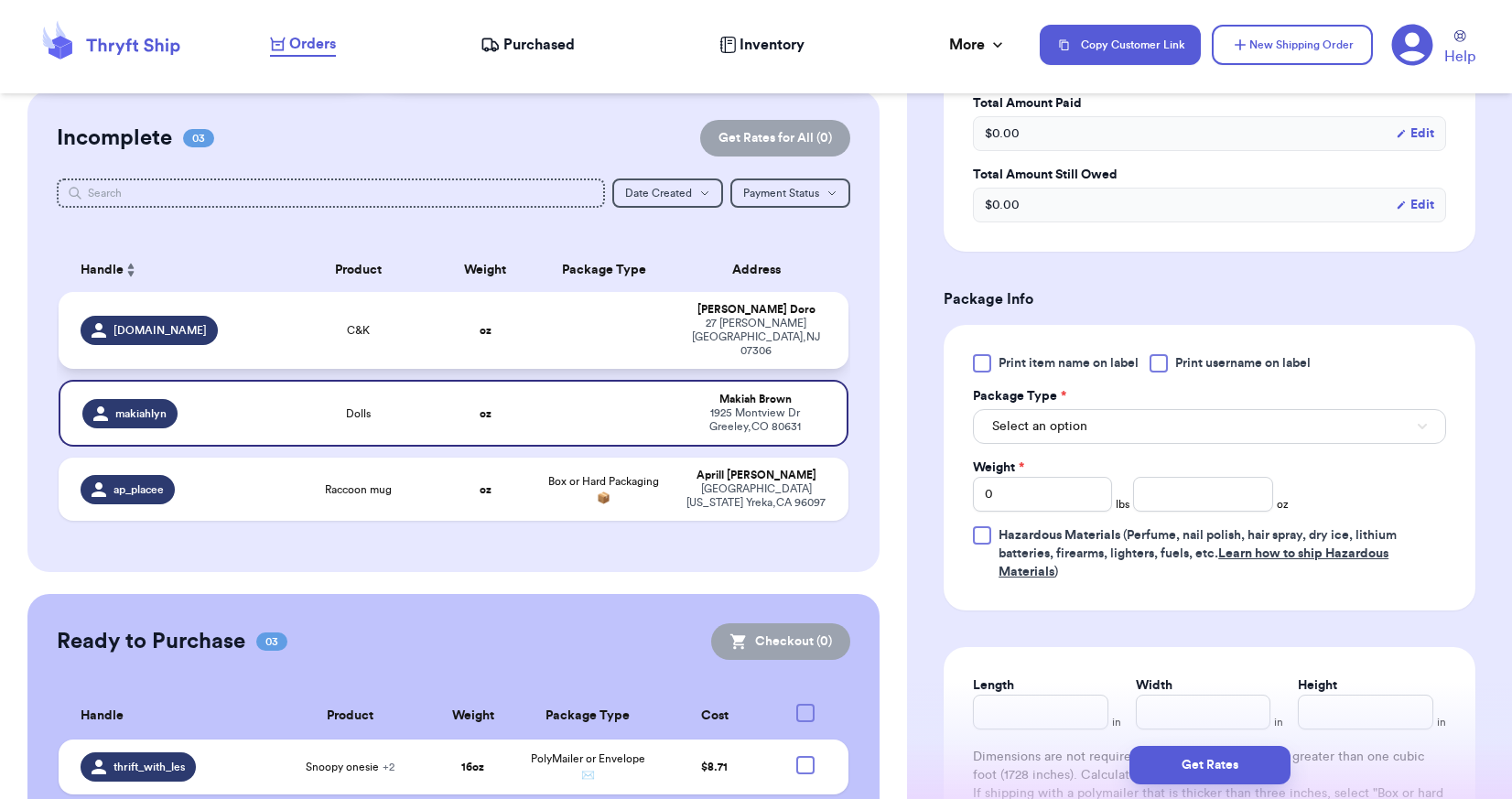
click at [535, 331] on td at bounding box center [603, 330] width 142 height 77
type input "C&K"
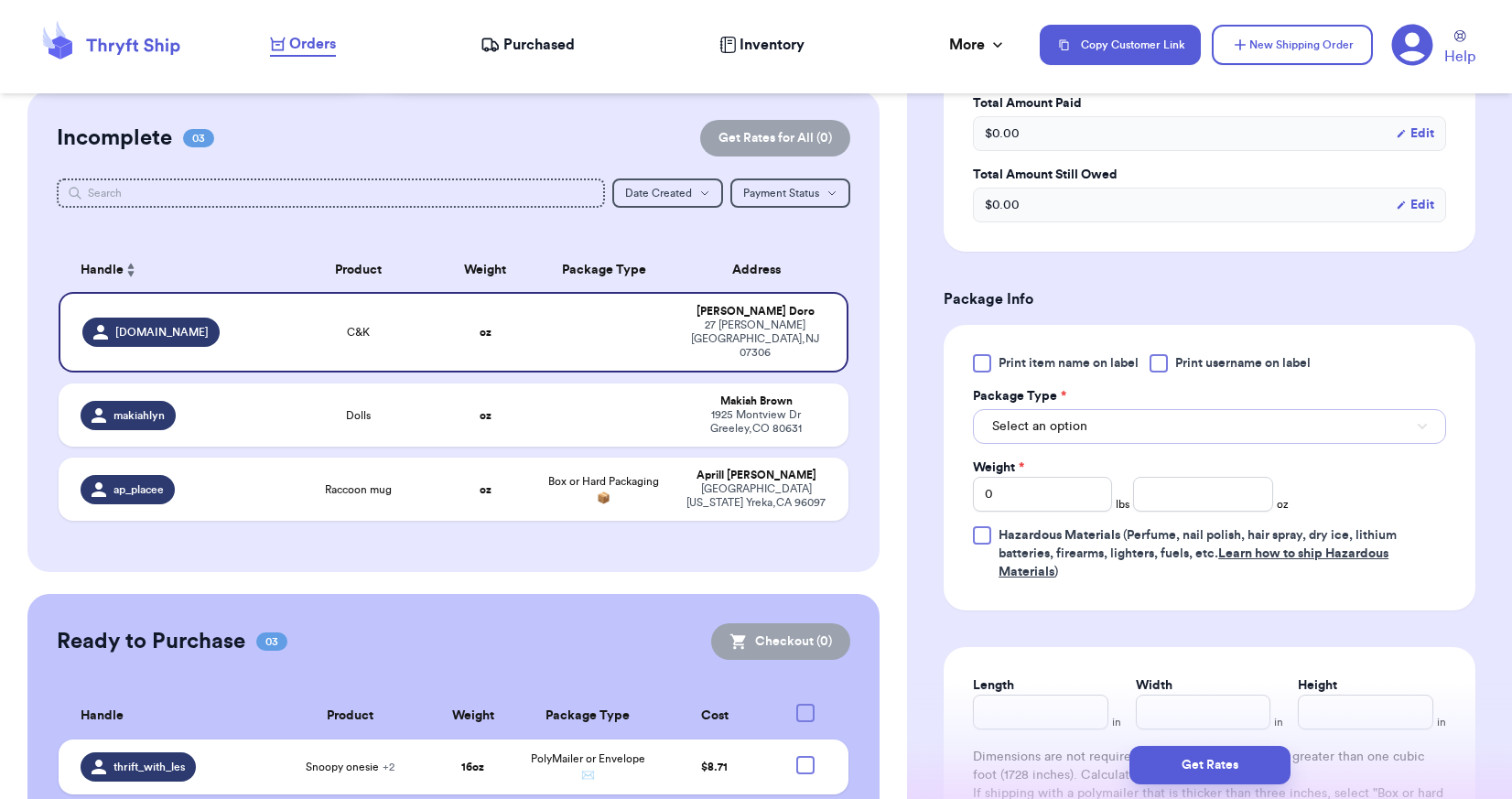
click at [1087, 428] on button "Select an option" at bounding box center [1209, 427] width 473 height 35
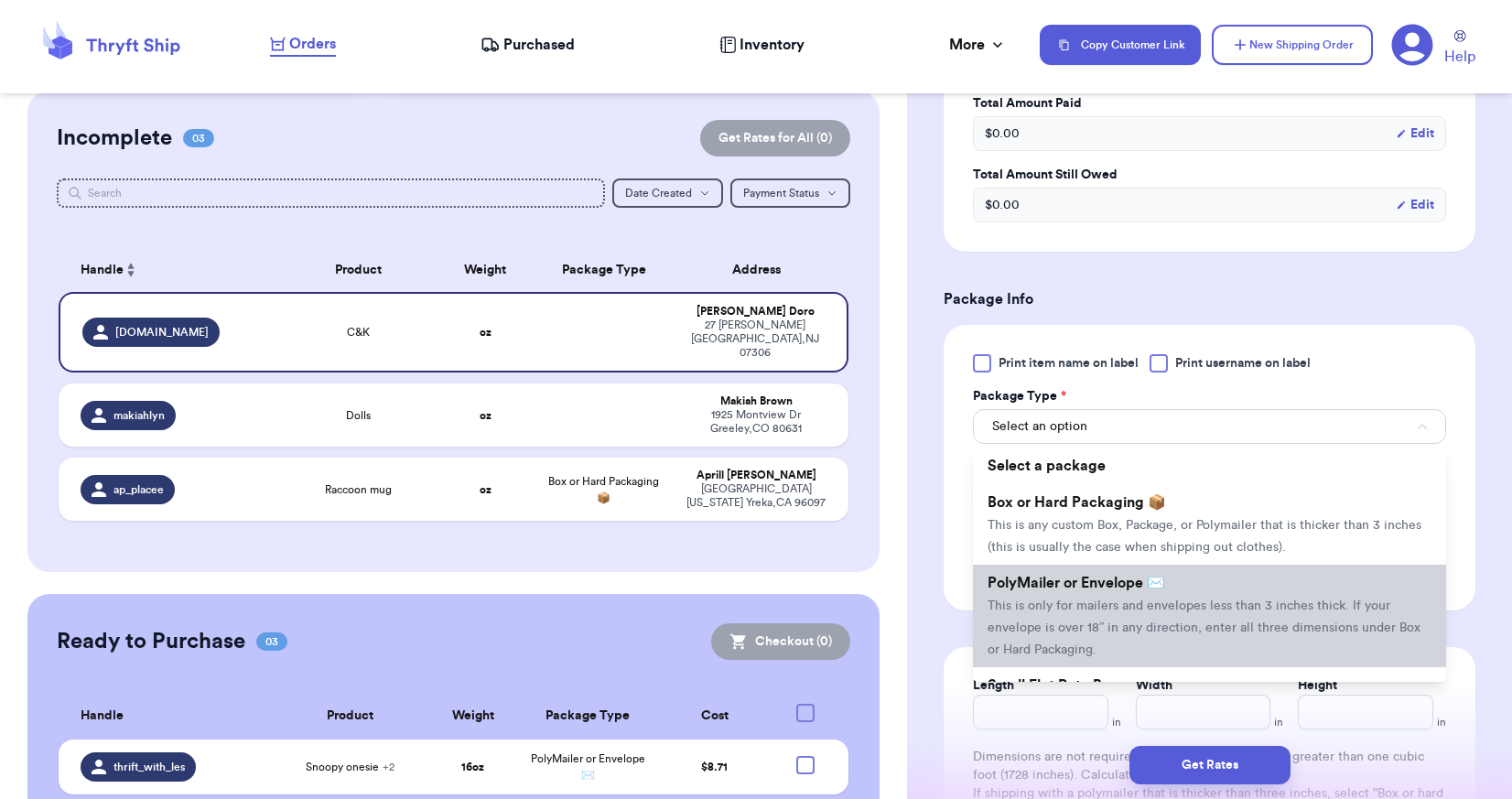
click at [1114, 585] on span "PolyMailer or Envelope ✉️" at bounding box center [1076, 583] width 178 height 15
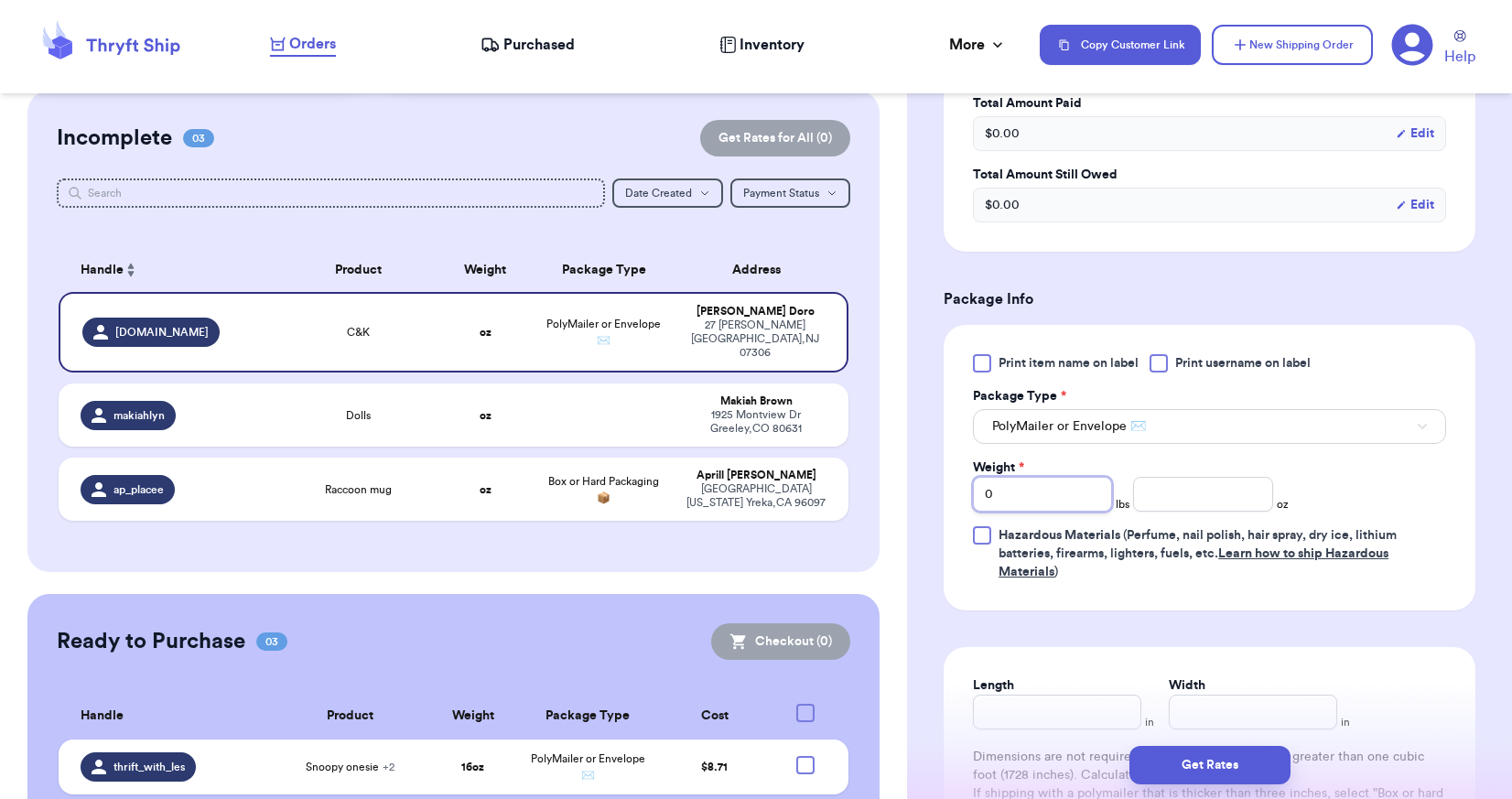
click at [995, 505] on input "0" at bounding box center [1043, 494] width 139 height 35
type input "1"
click at [1190, 531] on span "Hazardous Materials (Perfume, nail polish, hair spray, dry ice, lithium batteri…" at bounding box center [1197, 554] width 398 height 50
click at [0, 0] on input "Hazardous Materials (Perfume, nail polish, hair spray, dry ice, lithium batteri…" at bounding box center [0, 0] width 0 height 0
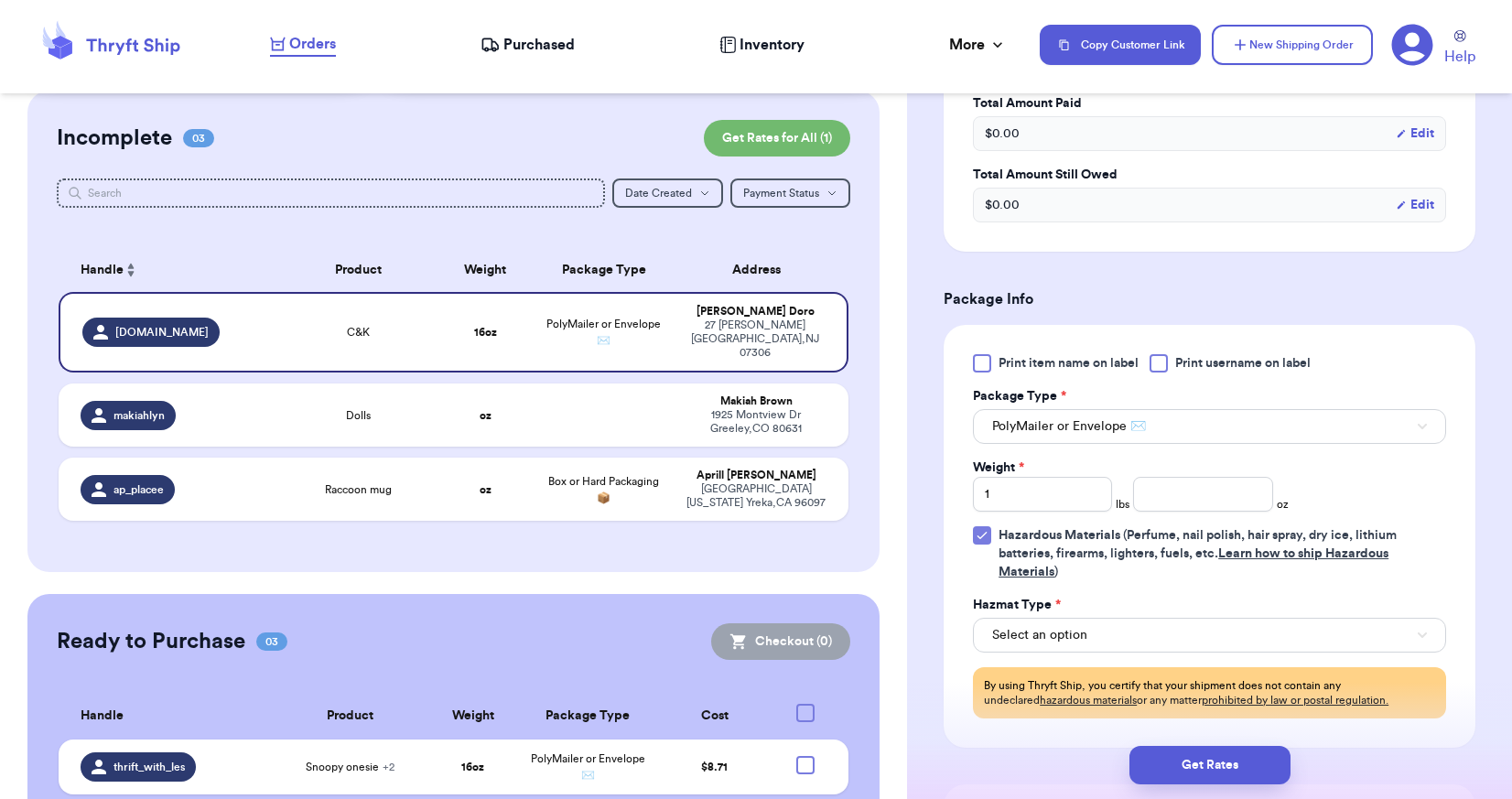
click at [1275, 577] on span "Hazardous Materials (Perfume, nail polish, hair spray, dry ice, lithium batteri…" at bounding box center [1222, 554] width 447 height 55
click at [0, 0] on input "Hazardous Materials (Perfume, nail polish, hair spray, dry ice, lithium batteri…" at bounding box center [0, 0] width 0 height 0
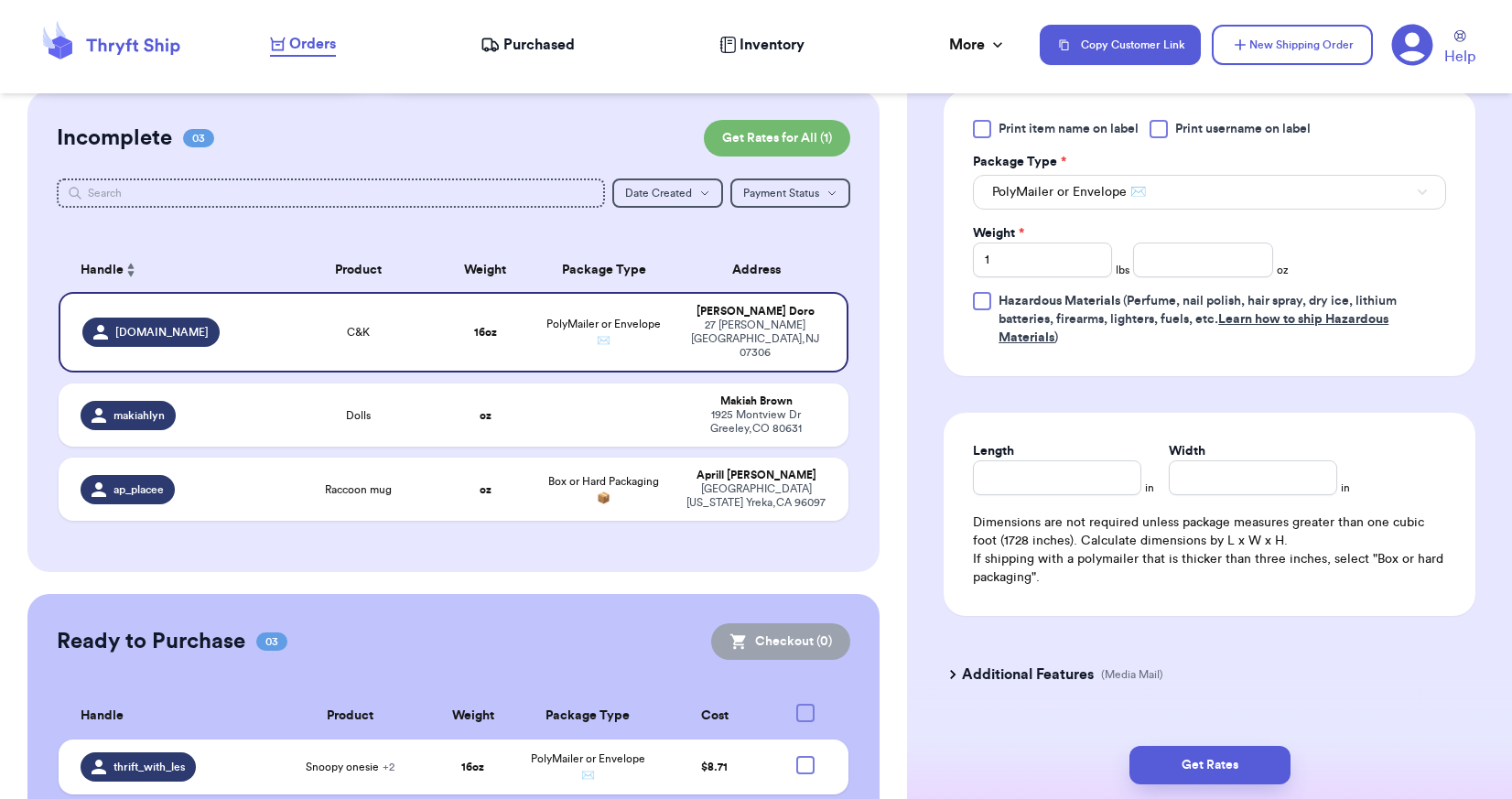
scroll to position [867, 0]
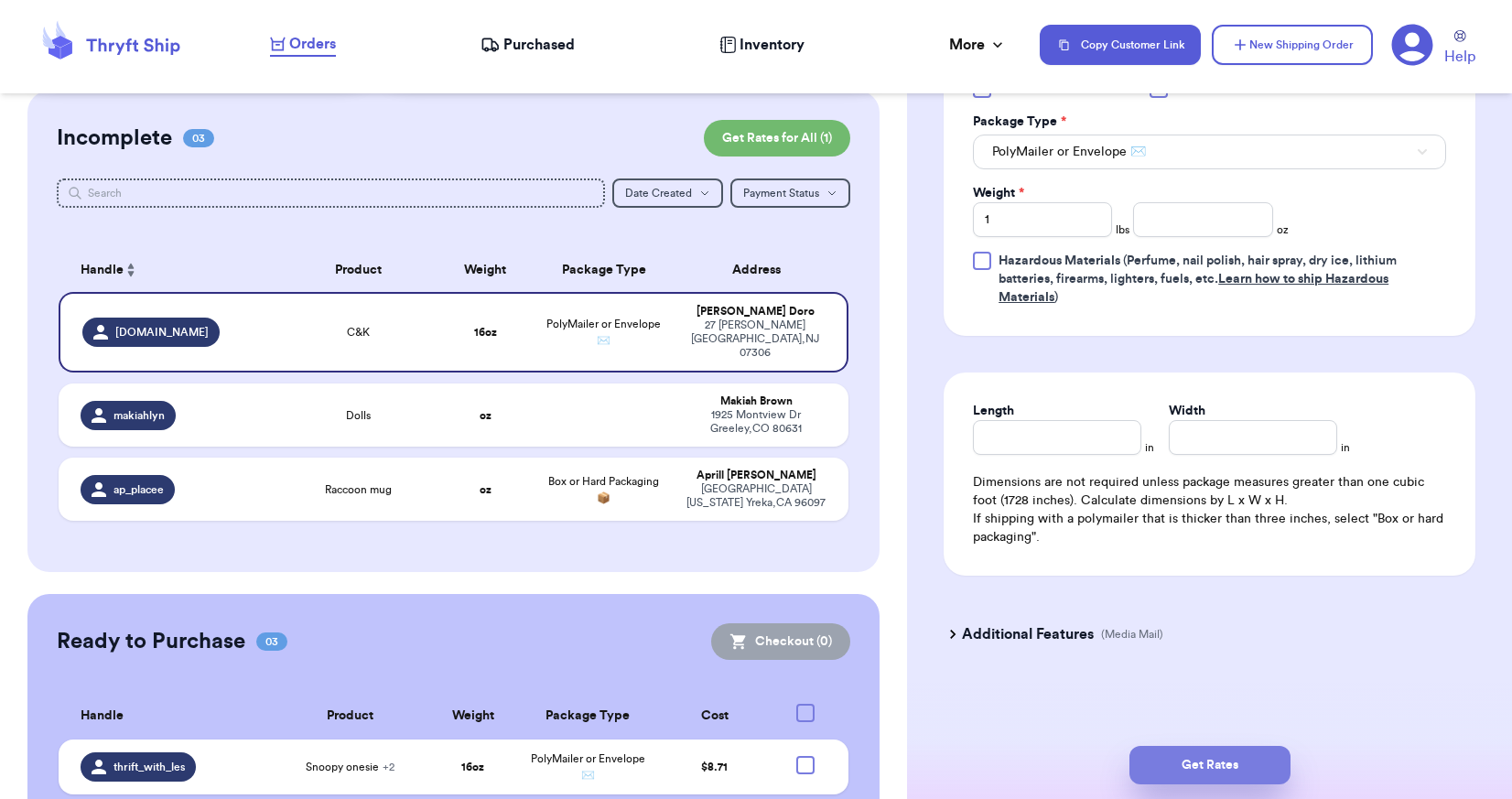
click at [1196, 759] on button "Get Rates" at bounding box center [1209, 765] width 161 height 39
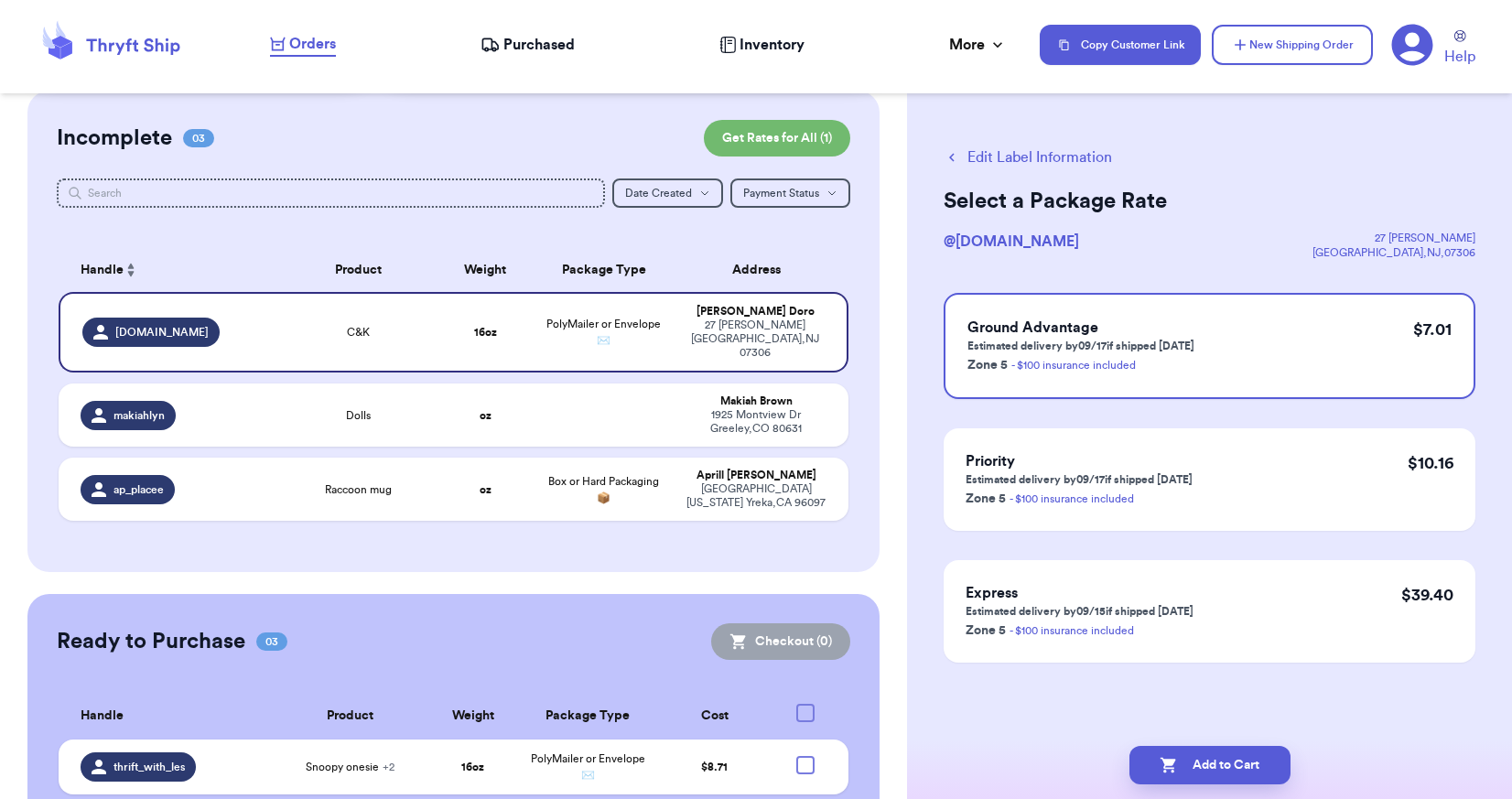
click at [539, 58] on nav "Orders Purchased Inventory More Stats Completed Orders Payments Payouts Copy Cu…" at bounding box center [881, 45] width 1260 height 61
click at [539, 42] on span "Purchased" at bounding box center [539, 45] width 72 height 22
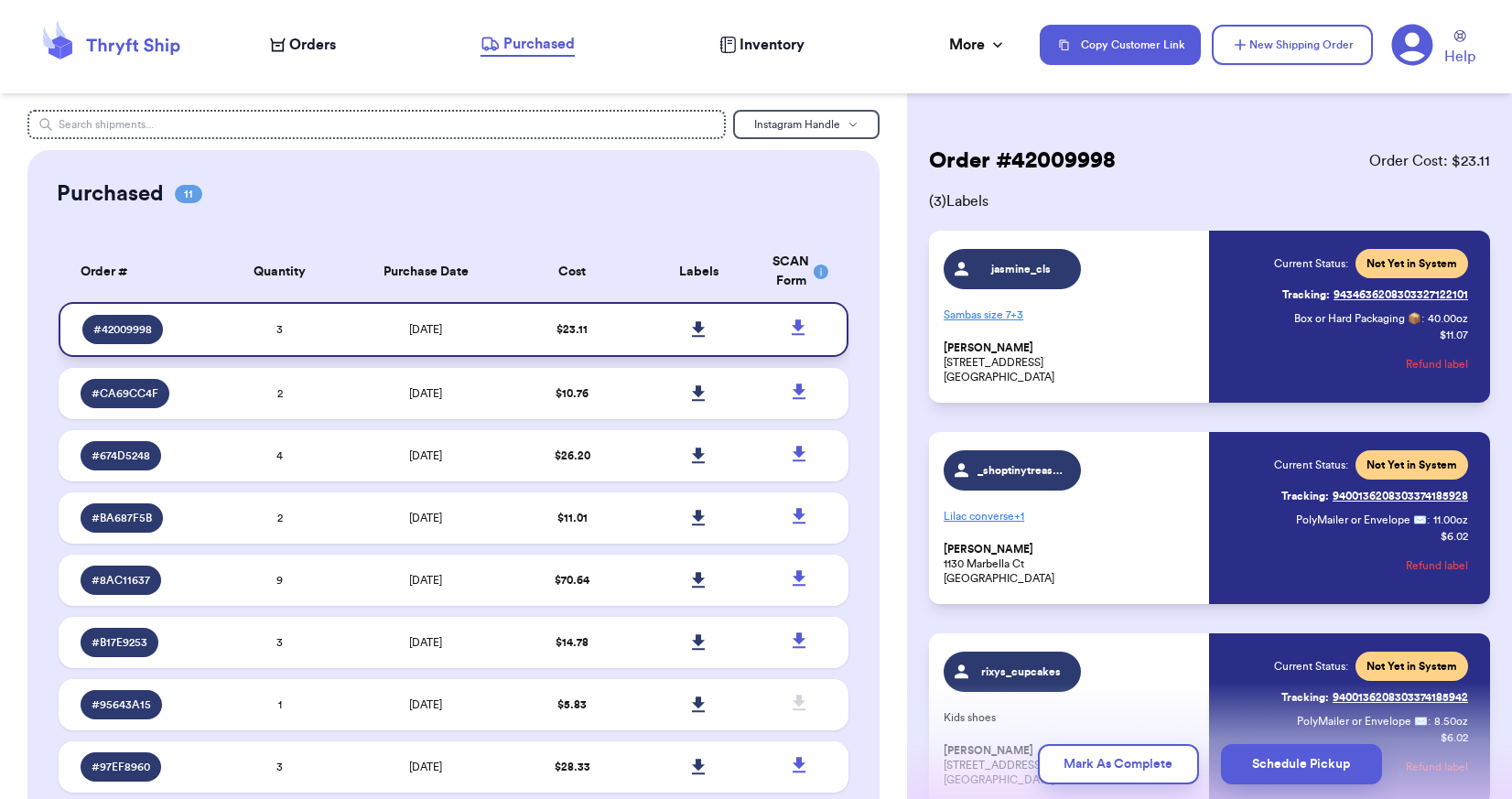
click at [700, 324] on link at bounding box center [698, 329] width 40 height 40
